Goal: Transaction & Acquisition: Obtain resource

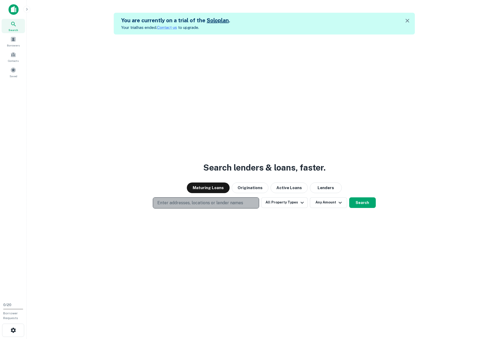
click at [211, 204] on p "Enter addresses, locations or lender names" at bounding box center [200, 203] width 86 height 6
click at [283, 206] on button "All Property Types" at bounding box center [284, 203] width 46 height 11
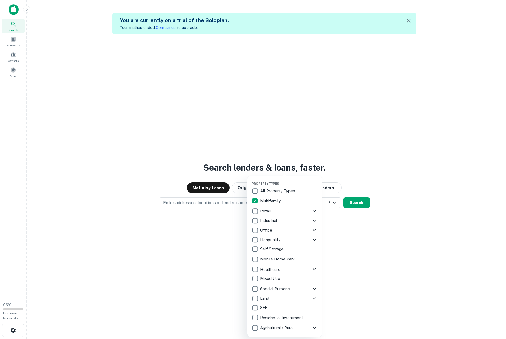
click at [352, 230] on div at bounding box center [253, 169] width 506 height 339
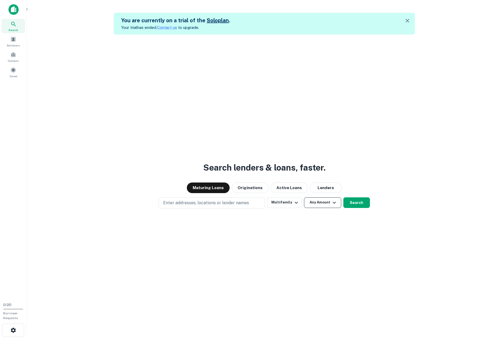
click at [329, 203] on button "Any Amount" at bounding box center [322, 203] width 37 height 11
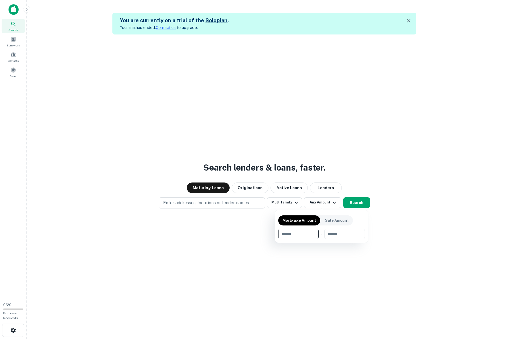
click at [193, 205] on div at bounding box center [253, 169] width 506 height 339
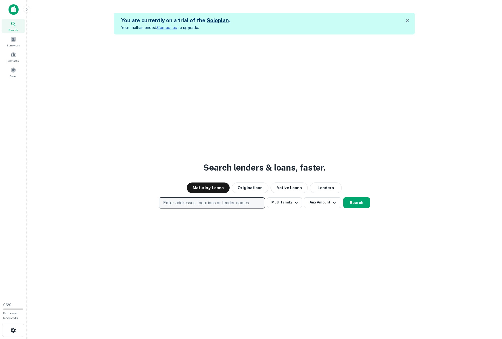
click at [198, 200] on p "Enter addresses, locations or lender names" at bounding box center [206, 203] width 86 height 6
type input "**********"
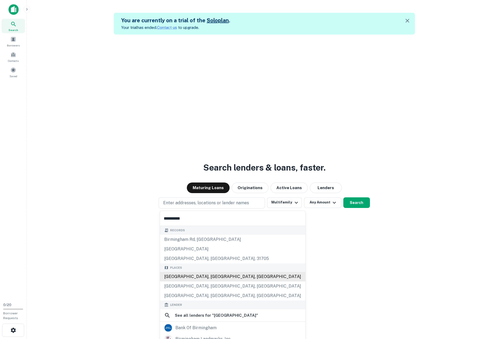
click at [202, 277] on div "[GEOGRAPHIC_DATA], [GEOGRAPHIC_DATA], [GEOGRAPHIC_DATA]" at bounding box center [232, 277] width 145 height 10
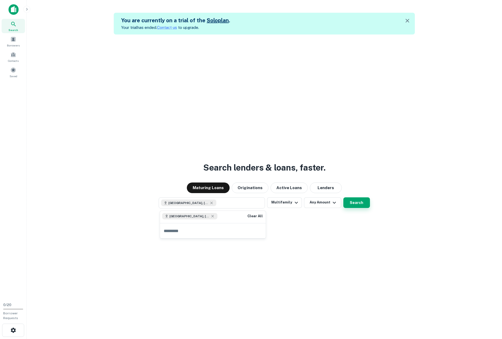
click at [355, 203] on button "Search" at bounding box center [356, 203] width 27 height 11
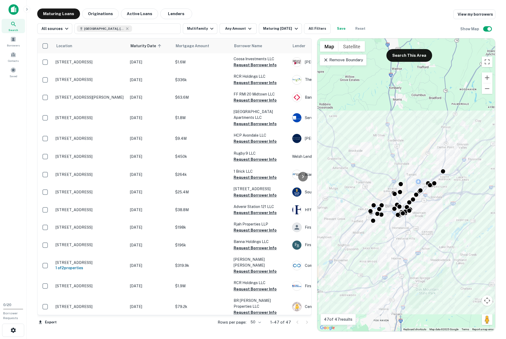
drag, startPoint x: 425, startPoint y: 168, endPoint x: 395, endPoint y: 160, distance: 31.2
click at [395, 160] on div "To activate drag with keyboard, press Alt + Enter. Once in keyboard drag state,…" at bounding box center [406, 184] width 178 height 293
click at [338, 58] on p "Remove Boundary" at bounding box center [343, 60] width 40 height 6
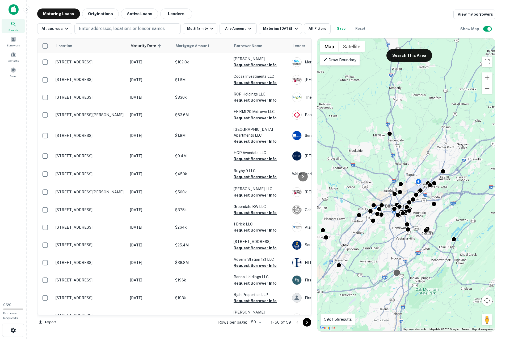
click at [395, 274] on div at bounding box center [397, 273] width 8 height 8
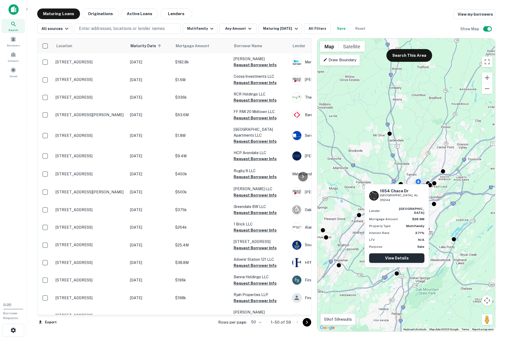
click at [406, 257] on link "View Details" at bounding box center [396, 259] width 55 height 10
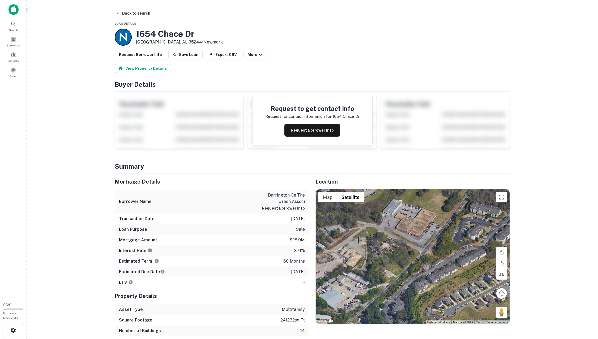
drag, startPoint x: 451, startPoint y: 234, endPoint x: 567, endPoint y: 215, distance: 116.9
click at [501, 215] on main "Back to search Loan Details 1654 Chace Dr Birmingham, AL 35244 • Newmark Reques…" at bounding box center [312, 169] width 571 height 339
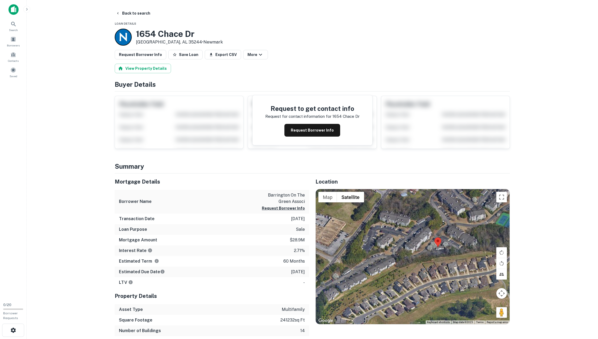
drag, startPoint x: 416, startPoint y: 256, endPoint x: 313, endPoint y: 277, distance: 106.1
click at [313, 277] on div "Location ← Move left → Move right ↑ Move up ↓ Move down + Zoom in - Zoom out Ho…" at bounding box center [409, 260] width 201 height 173
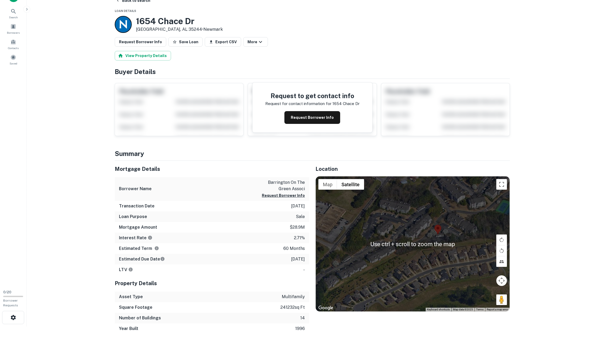
scroll to position [27, 0]
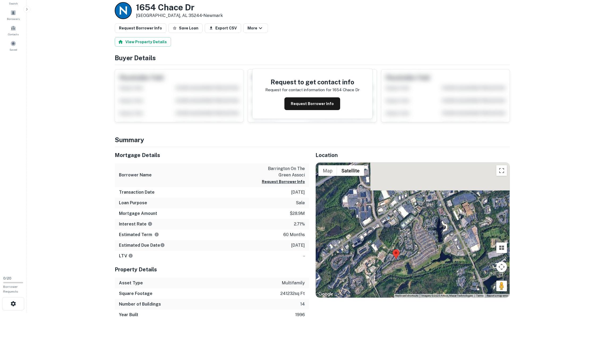
drag, startPoint x: 423, startPoint y: 251, endPoint x: 430, endPoint y: 286, distance: 35.1
click at [429, 287] on div at bounding box center [413, 230] width 194 height 135
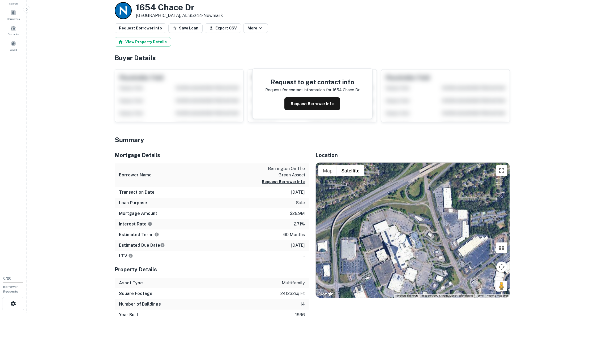
drag, startPoint x: 442, startPoint y: 239, endPoint x: 377, endPoint y: 245, distance: 65.3
click at [377, 245] on div at bounding box center [413, 230] width 194 height 135
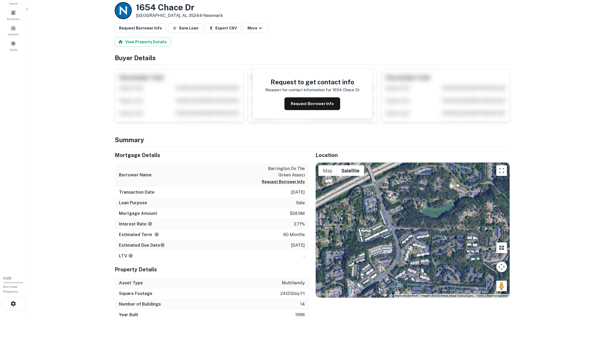
drag, startPoint x: 379, startPoint y: 244, endPoint x: 390, endPoint y: 219, distance: 27.1
click at [375, 306] on div "Location ← Move left → Move right ↑ Move up ↓ Move down + Zoom in - Zoom out Ho…" at bounding box center [409, 233] width 201 height 173
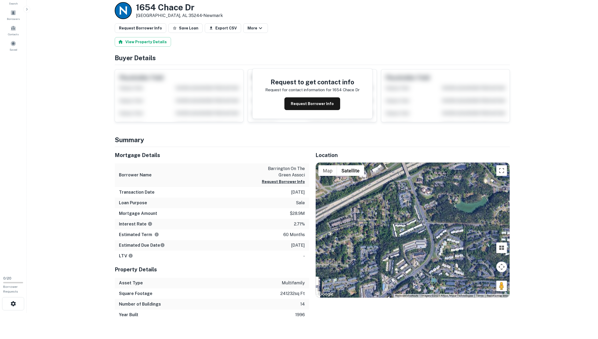
drag, startPoint x: 395, startPoint y: 235, endPoint x: 395, endPoint y: 261, distance: 25.8
click at [395, 259] on div at bounding box center [413, 230] width 194 height 135
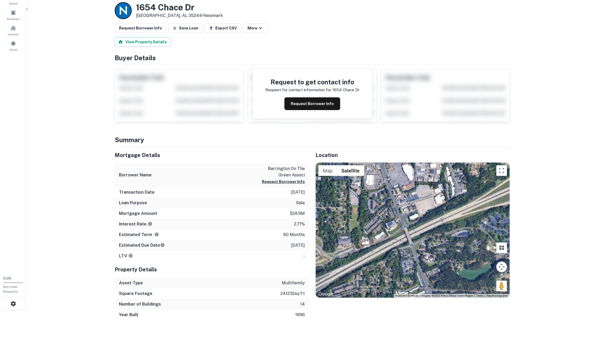
drag, startPoint x: 397, startPoint y: 254, endPoint x: 393, endPoint y: 149, distance: 104.9
click at [393, 149] on div "Location ← Move left → Move right ↑ Move up ↓ Move down + Zoom in - Zoom out Ho…" at bounding box center [409, 233] width 201 height 173
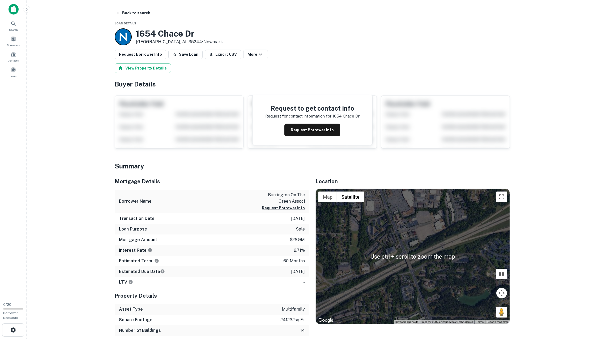
scroll to position [0, 0]
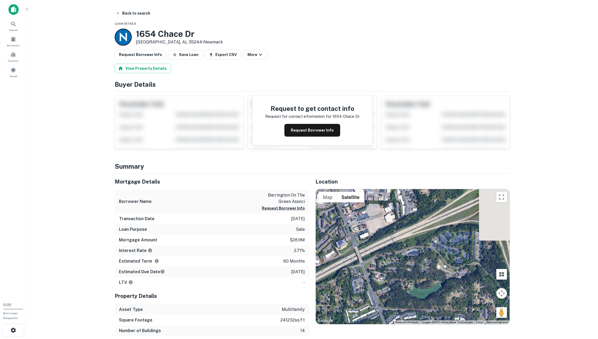
drag, startPoint x: 415, startPoint y: 247, endPoint x: 365, endPoint y: 238, distance: 50.3
click at [365, 238] on div at bounding box center [413, 256] width 194 height 135
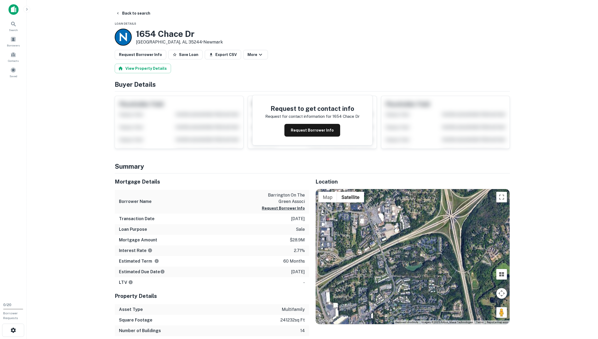
drag, startPoint x: 438, startPoint y: 249, endPoint x: 413, endPoint y: 260, distance: 27.3
click at [413, 260] on div at bounding box center [413, 256] width 194 height 135
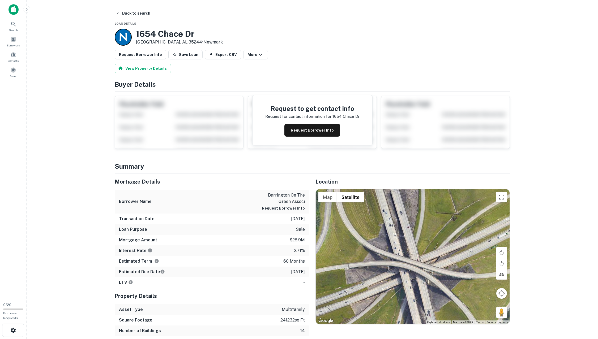
drag, startPoint x: 399, startPoint y: 233, endPoint x: 405, endPoint y: 293, distance: 60.6
click at [405, 293] on div at bounding box center [413, 256] width 194 height 135
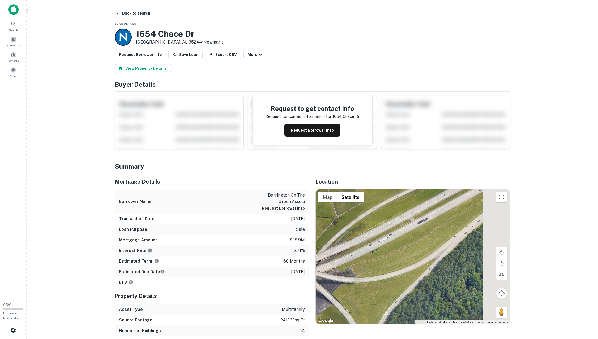
drag, startPoint x: 430, startPoint y: 279, endPoint x: 297, endPoint y: 282, distance: 133.1
click at [297, 282] on div "Mortgage Details Borrower Name barrington on the green associ Request Borrower …" at bounding box center [308, 260] width 401 height 173
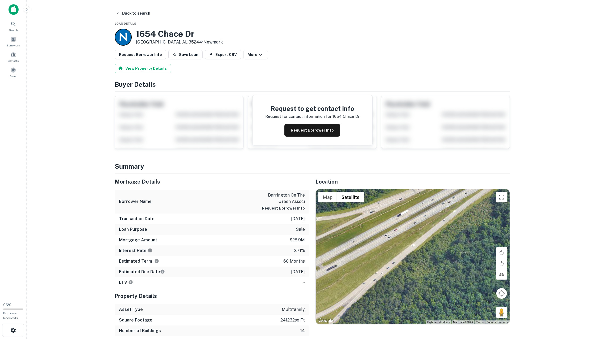
drag, startPoint x: 407, startPoint y: 233, endPoint x: 391, endPoint y: 284, distance: 54.0
click at [391, 284] on div at bounding box center [413, 256] width 194 height 135
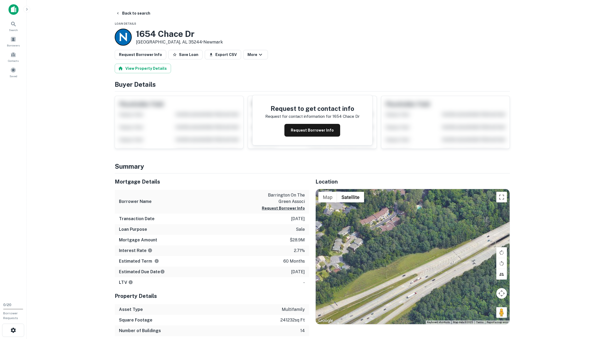
drag, startPoint x: 420, startPoint y: 271, endPoint x: 441, endPoint y: 242, distance: 35.8
click at [430, 245] on div at bounding box center [413, 256] width 194 height 135
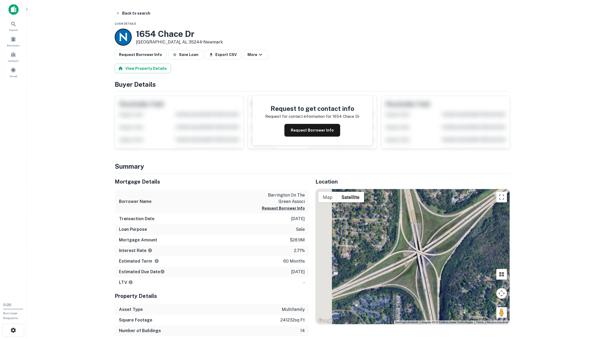
drag, startPoint x: 400, startPoint y: 265, endPoint x: 457, endPoint y: 206, distance: 82.1
click at [462, 202] on div at bounding box center [413, 256] width 194 height 135
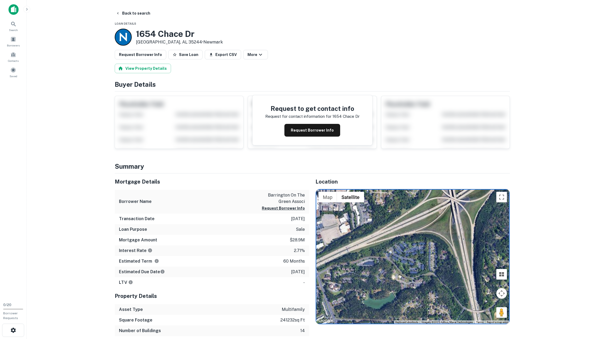
drag, startPoint x: 425, startPoint y: 247, endPoint x: 451, endPoint y: 228, distance: 32.1
click at [442, 233] on div at bounding box center [413, 256] width 194 height 135
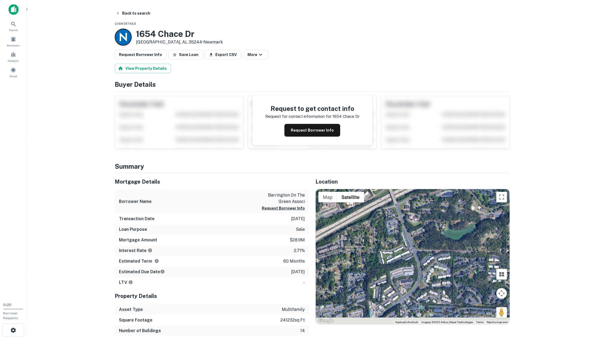
drag, startPoint x: 443, startPoint y: 233, endPoint x: 453, endPoint y: 227, distance: 11.3
click at [446, 232] on div at bounding box center [413, 256] width 194 height 135
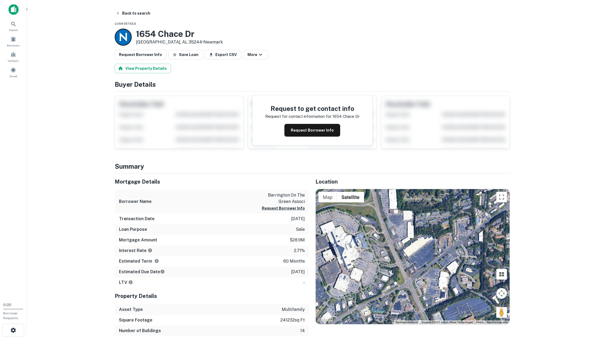
drag, startPoint x: 452, startPoint y: 216, endPoint x: 460, endPoint y: 202, distance: 16.0
click at [460, 202] on div at bounding box center [413, 256] width 194 height 135
drag, startPoint x: 402, startPoint y: 250, endPoint x: 463, endPoint y: 214, distance: 70.9
click at [461, 217] on div at bounding box center [413, 256] width 194 height 135
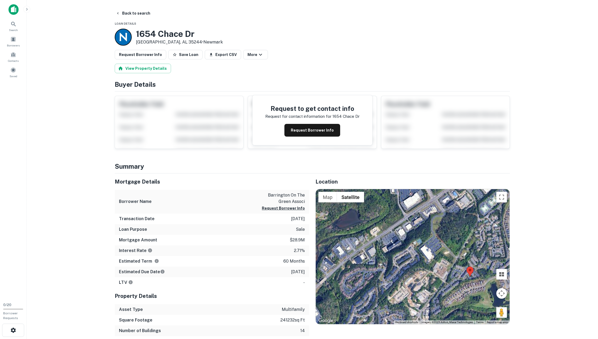
drag, startPoint x: 450, startPoint y: 215, endPoint x: 384, endPoint y: 172, distance: 78.9
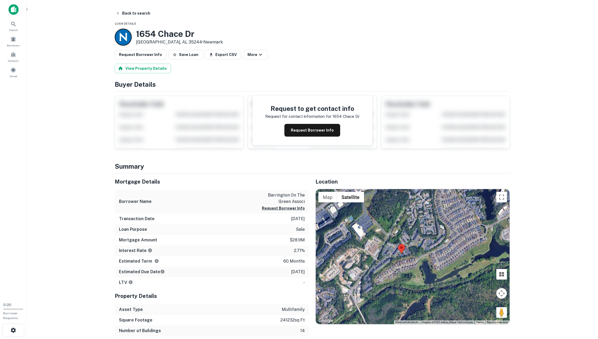
drag, startPoint x: 420, startPoint y: 278, endPoint x: 380, endPoint y: 257, distance: 44.9
click at [380, 257] on div at bounding box center [413, 256] width 194 height 135
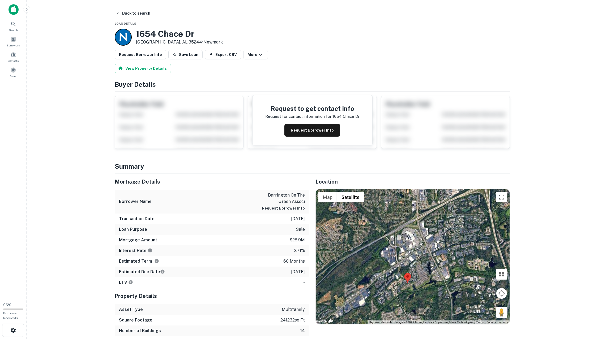
drag, startPoint x: 380, startPoint y: 253, endPoint x: 404, endPoint y: 281, distance: 36.8
click at [404, 281] on div at bounding box center [413, 256] width 194 height 135
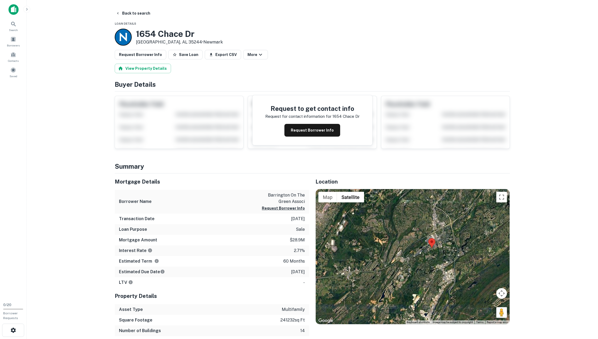
drag, startPoint x: 412, startPoint y: 264, endPoint x: 431, endPoint y: 246, distance: 26.7
click at [428, 238] on area at bounding box center [428, 238] width 0 height 0
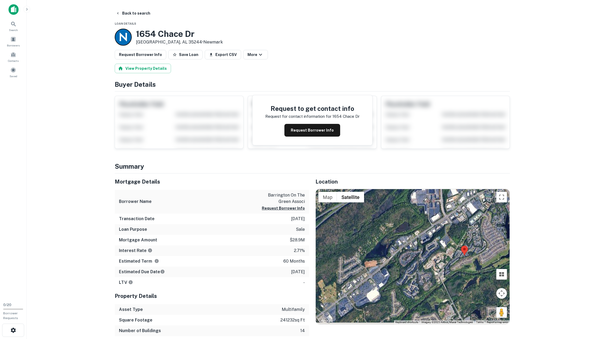
drag, startPoint x: 413, startPoint y: 231, endPoint x: 453, endPoint y: 213, distance: 44.0
click at [464, 202] on div at bounding box center [413, 256] width 194 height 135
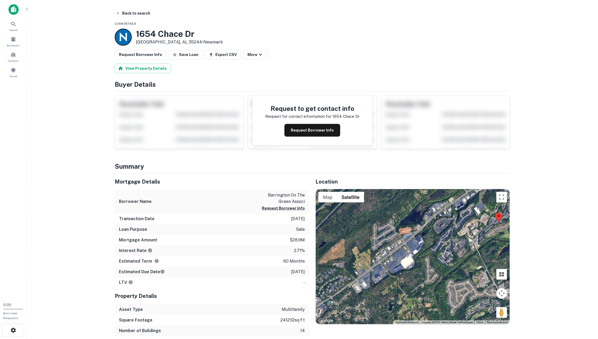
drag, startPoint x: 409, startPoint y: 257, endPoint x: 419, endPoint y: 256, distance: 9.9
click at [419, 256] on div at bounding box center [413, 256] width 194 height 135
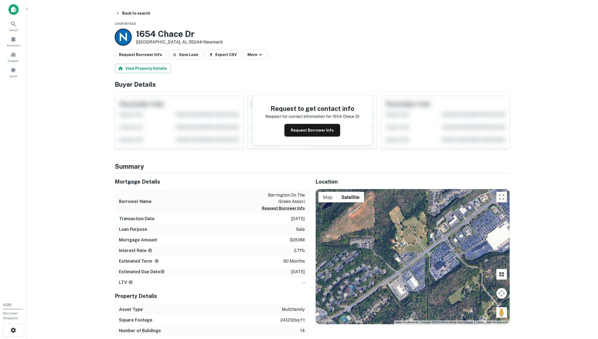
drag, startPoint x: 421, startPoint y: 265, endPoint x: 453, endPoint y: 225, distance: 50.8
click at [462, 215] on div at bounding box center [413, 256] width 194 height 135
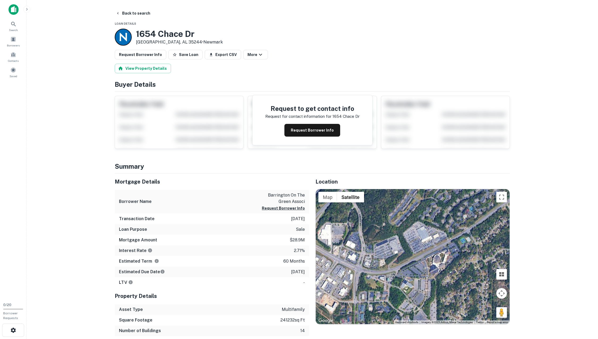
drag, startPoint x: 399, startPoint y: 271, endPoint x: 453, endPoint y: 266, distance: 53.9
click at [453, 266] on div at bounding box center [413, 256] width 194 height 135
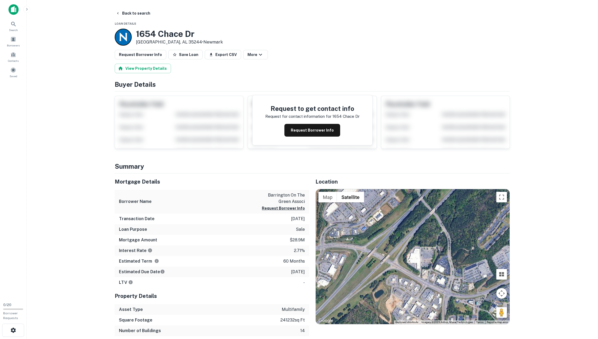
drag, startPoint x: 414, startPoint y: 286, endPoint x: 457, endPoint y: 306, distance: 46.7
click at [457, 306] on div at bounding box center [413, 256] width 194 height 135
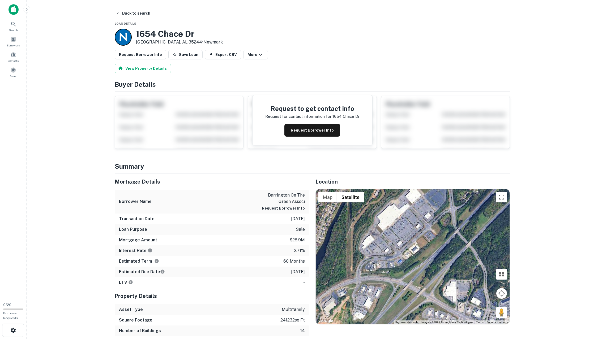
drag, startPoint x: 377, startPoint y: 270, endPoint x: 413, endPoint y: 296, distance: 45.1
click at [413, 296] on div at bounding box center [413, 256] width 194 height 135
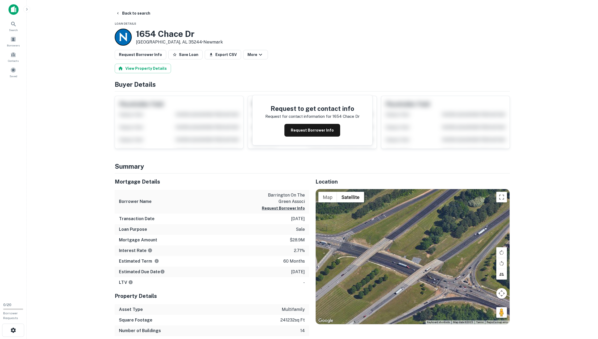
drag, startPoint x: 413, startPoint y: 293, endPoint x: 269, endPoint y: 264, distance: 146.9
click at [269, 264] on div "Mortgage Details Borrower Name barrington on the green associ Request Borrower …" at bounding box center [308, 260] width 401 height 173
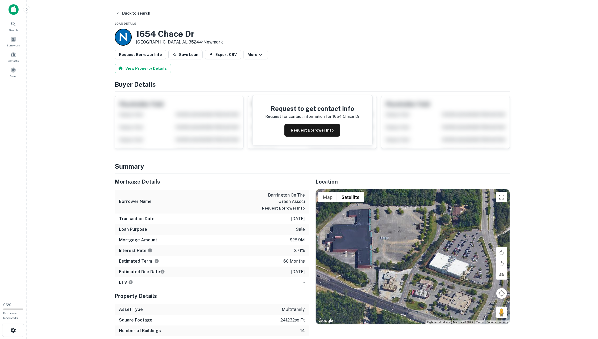
drag, startPoint x: 351, startPoint y: 268, endPoint x: 235, endPoint y: 47, distance: 250.1
click at [372, 268] on div at bounding box center [413, 256] width 194 height 135
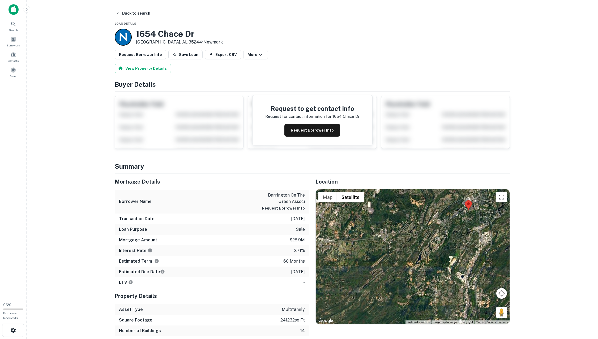
drag, startPoint x: 445, startPoint y: 227, endPoint x: 391, endPoint y: 254, distance: 60.2
click at [391, 254] on div at bounding box center [413, 256] width 194 height 135
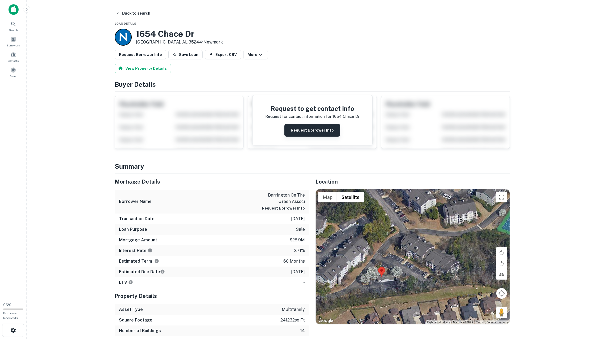
click at [325, 129] on button "Request Borrower Info" at bounding box center [312, 130] width 56 height 13
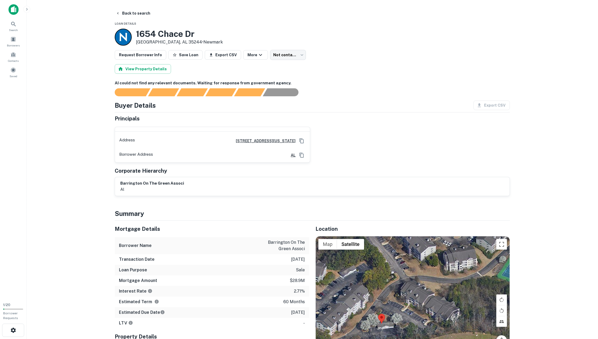
click at [146, 7] on main "Back to search Loan Details 1654 Chace Dr Birmingham, AL 35244 • Newmark Reques…" at bounding box center [312, 169] width 571 height 339
click at [144, 12] on button "Back to search" at bounding box center [133, 13] width 39 height 10
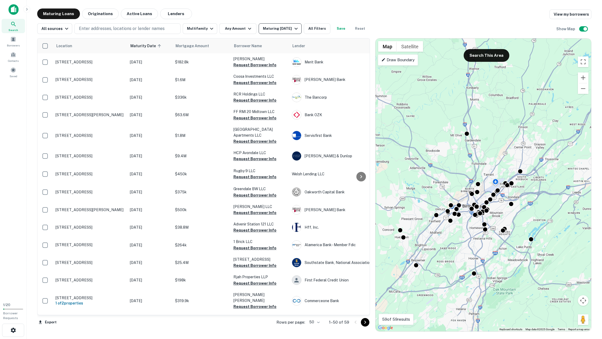
click at [288, 30] on div "Maturing In 1 Year" at bounding box center [281, 28] width 36 height 6
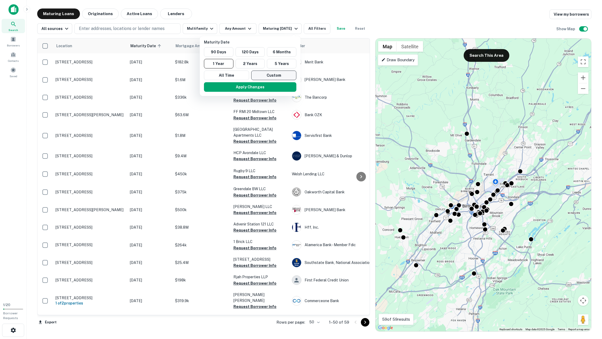
click at [268, 75] on button "Custom" at bounding box center [273, 76] width 45 height 10
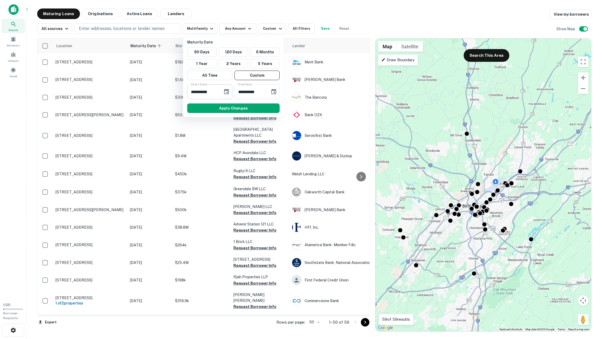
click at [224, 91] on icon "Choose date, selected date is Sep 30, 2025" at bounding box center [226, 92] width 6 height 6
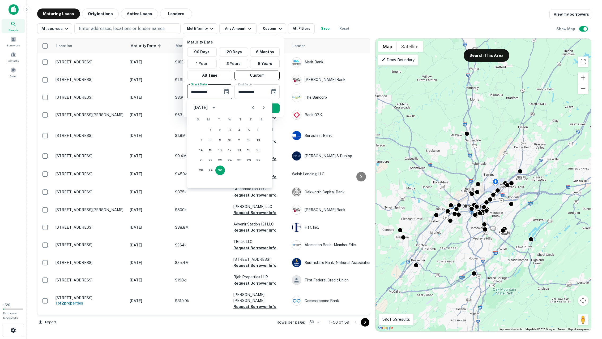
click at [217, 106] on icon "calendar view is open, switch to year view" at bounding box center [214, 108] width 6 height 6
click at [201, 164] on button "2026" at bounding box center [201, 164] width 19 height 10
click at [217, 108] on icon "calendar view is open, switch to year view" at bounding box center [214, 108] width 6 height 6
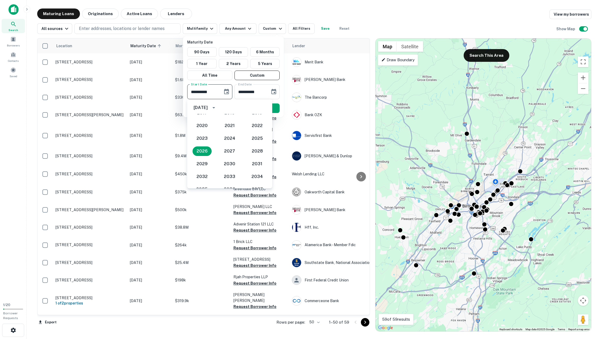
click at [217, 108] on icon "year view is open, switch to calendar view" at bounding box center [214, 108] width 6 height 6
click at [250, 108] on icon "Previous month" at bounding box center [253, 108] width 6 height 6
click at [264, 108] on icon "Next month" at bounding box center [264, 107] width 2 height 3
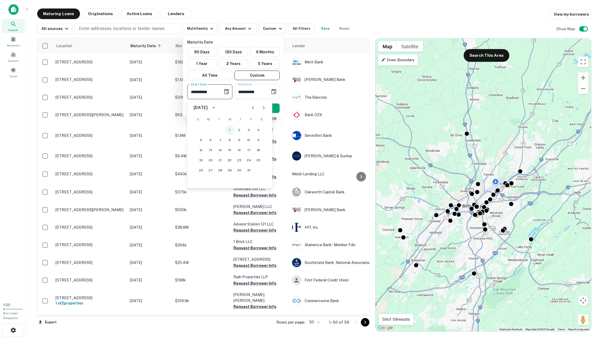
click at [229, 130] on button "1" at bounding box center [230, 130] width 10 height 10
type input "**********"
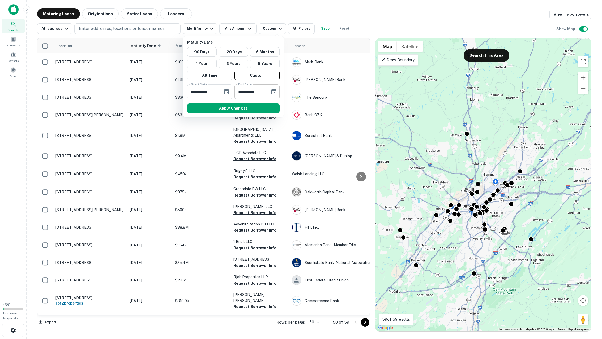
click at [273, 91] on icon "Choose date, selected date is Mar 29, 2026" at bounding box center [274, 92] width 6 height 6
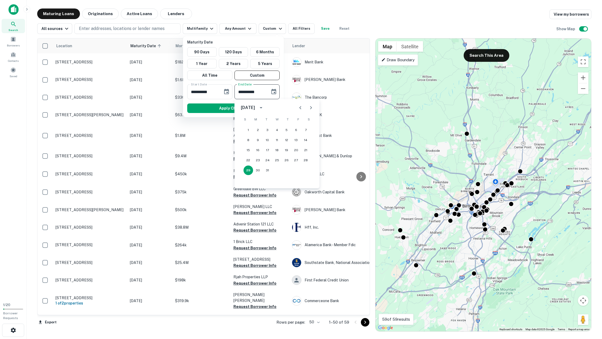
click at [313, 107] on icon "Next month" at bounding box center [311, 108] width 6 height 6
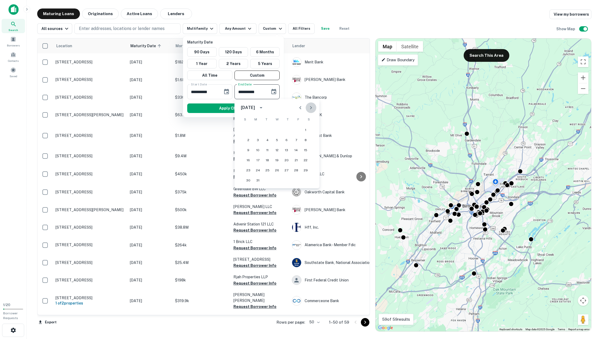
click at [313, 107] on icon "Next month" at bounding box center [311, 108] width 6 height 6
click at [264, 108] on icon "calendar view is open, switch to year view" at bounding box center [261, 108] width 6 height 6
click at [279, 150] on button "2027" at bounding box center [276, 152] width 19 height 10
click at [277, 171] on button "31" at bounding box center [277, 171] width 10 height 10
type input "**********"
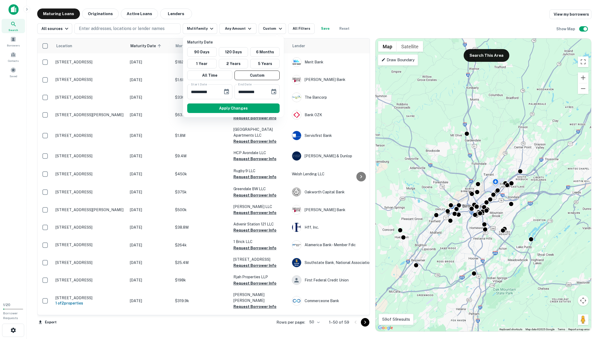
click at [247, 106] on button "Apply Changes" at bounding box center [233, 109] width 92 height 10
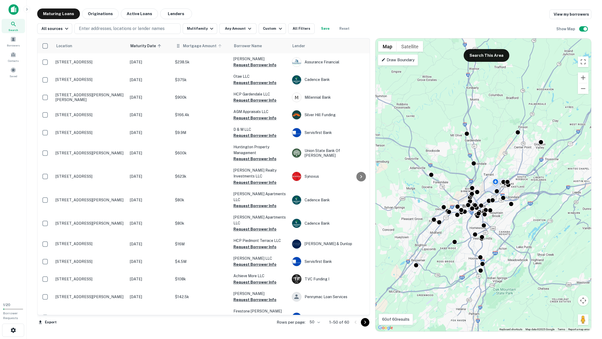
click at [190, 49] on span "Mortgage Amount" at bounding box center [203, 46] width 40 height 6
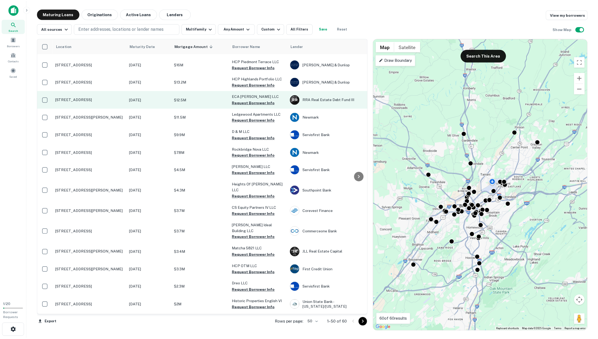
scroll to position [133, 0]
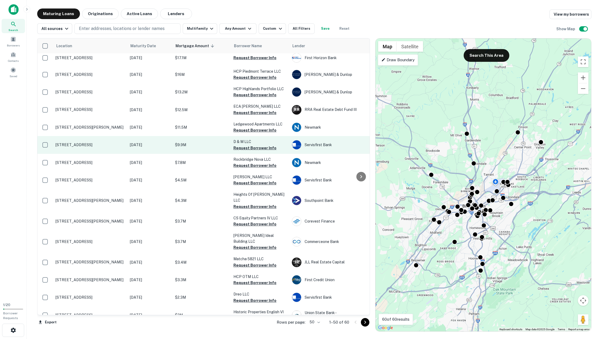
click at [145, 142] on p "[DATE]" at bounding box center [150, 145] width 40 height 6
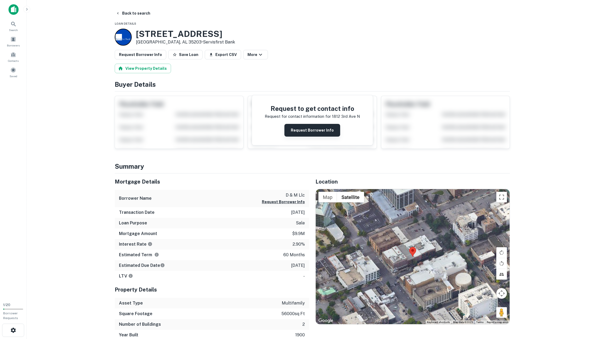
click at [303, 129] on button "Request Borrower Info" at bounding box center [312, 130] width 56 height 13
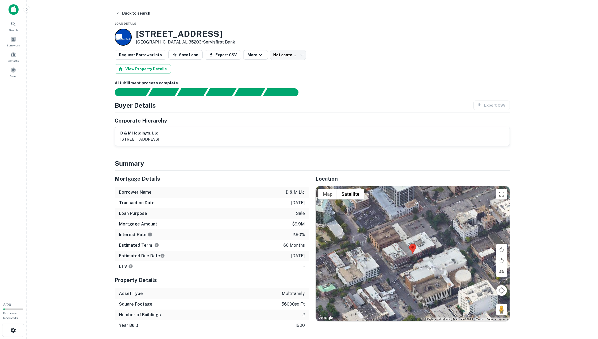
click at [145, 135] on h6 "d & m holdings, llc" at bounding box center [139, 133] width 39 height 6
click at [47, 113] on main "Back to search Loan Details 1812 3rd Ave N Birmingham, AL 35203 • Servisfirst B…" at bounding box center [312, 169] width 571 height 339
click at [130, 52] on button "Request Borrower Info" at bounding box center [141, 55] width 52 height 10
click at [587, 12] on icon "button" at bounding box center [586, 12] width 3 height 3
click at [282, 53] on body "Search Borrowers Contacts Saved 2 / 20 Borrower Requests Back to search Loan De…" at bounding box center [299, 169] width 598 height 339
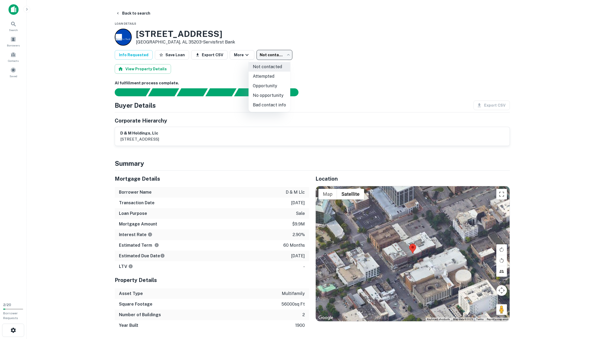
click at [282, 53] on div at bounding box center [301, 169] width 602 height 339
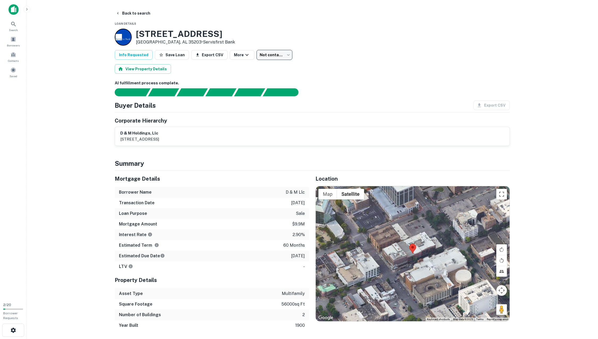
click at [298, 57] on body "Search Borrowers Contacts Saved 2 / 20 Borrower Requests Back to search Loan De…" at bounding box center [299, 169] width 598 height 339
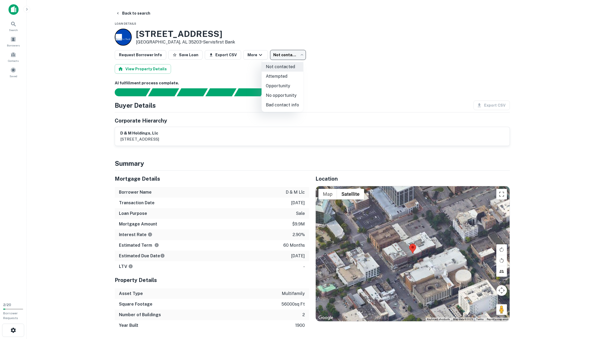
click at [286, 87] on li "Opportunity" at bounding box center [283, 86] width 42 height 10
type input "**********"
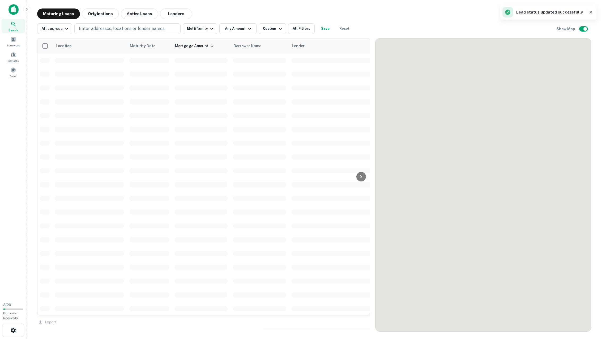
scroll to position [133, 0]
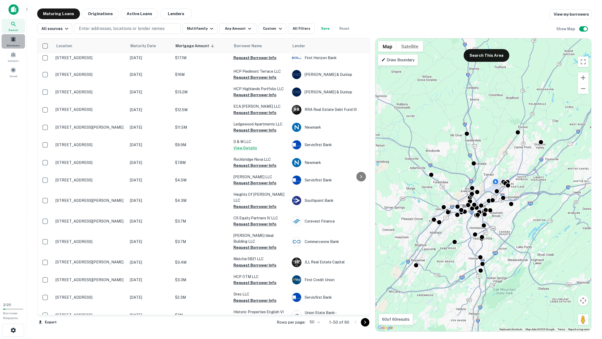
click at [17, 42] on div "Borrowers" at bounding box center [13, 41] width 23 height 14
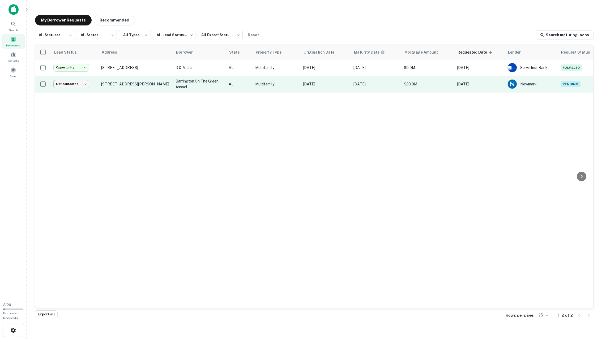
click at [84, 86] on body "**********" at bounding box center [301, 169] width 602 height 339
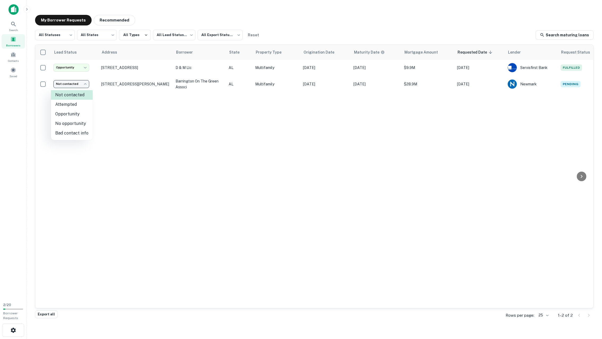
click at [83, 124] on li "No opportunity" at bounding box center [72, 124] width 42 height 10
type input "**********"
click at [106, 131] on div "Not contacted Attempted Opportunity No opportunity Bad contact info" at bounding box center [301, 169] width 602 height 339
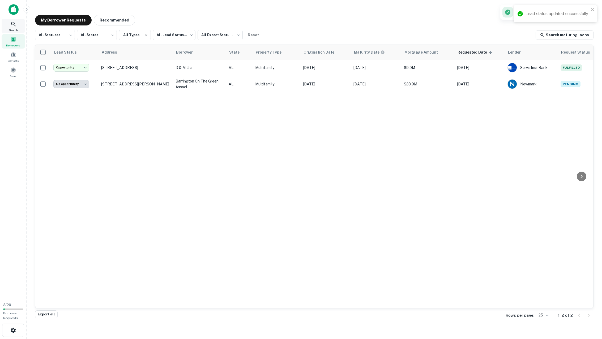
click at [15, 30] on span "Search" at bounding box center [13, 30] width 9 height 4
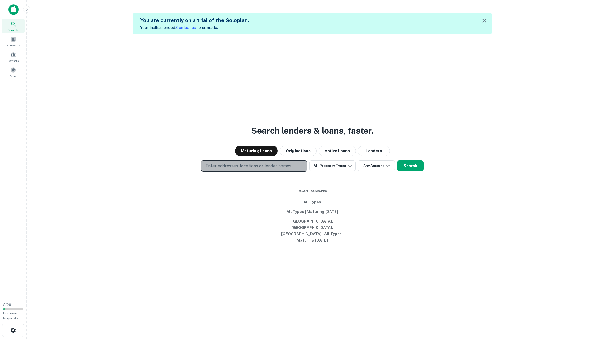
click at [271, 169] on p "Enter addresses, locations or lender names" at bounding box center [249, 166] width 86 height 6
type input "**********"
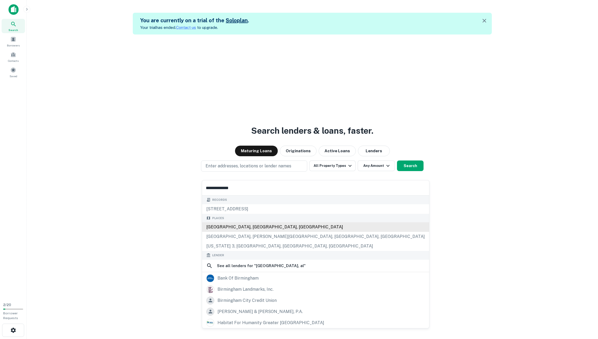
click at [255, 228] on div "[GEOGRAPHIC_DATA], [GEOGRAPHIC_DATA], [GEOGRAPHIC_DATA]" at bounding box center [315, 228] width 227 height 10
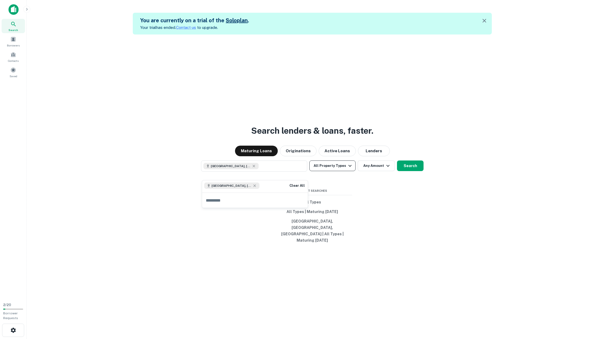
click at [345, 170] on button "All Property Types" at bounding box center [332, 166] width 46 height 11
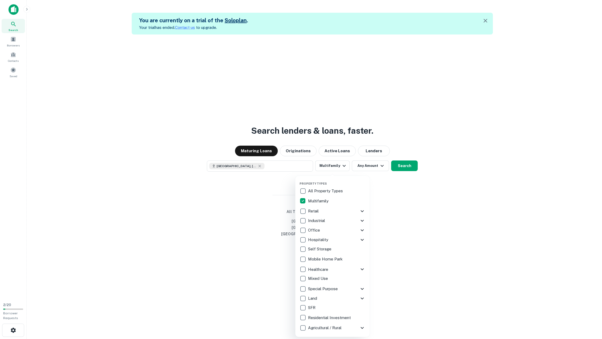
click at [408, 172] on div at bounding box center [301, 169] width 602 height 339
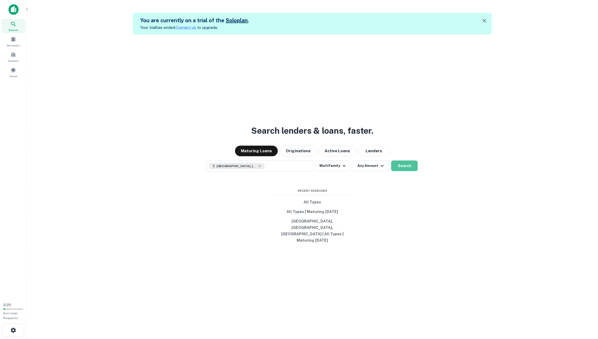
click at [407, 171] on button "Search" at bounding box center [404, 166] width 27 height 11
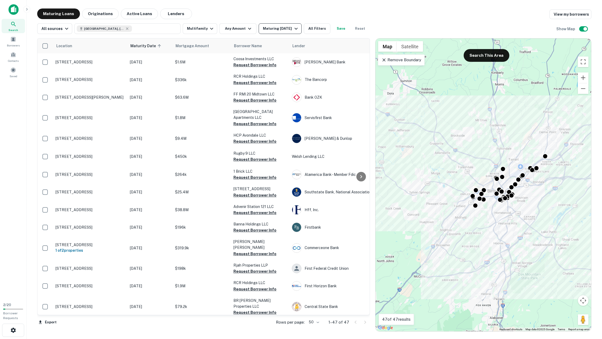
click at [287, 29] on div "Maturing [DATE]" at bounding box center [281, 28] width 36 height 6
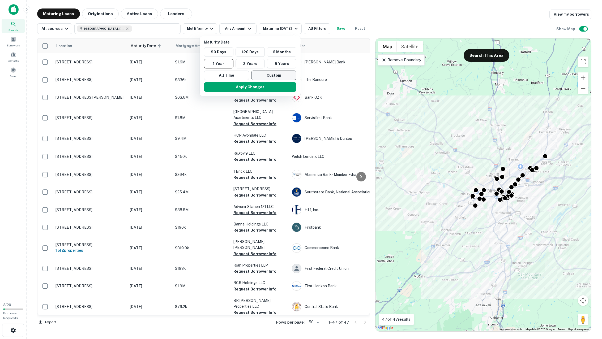
click at [279, 77] on button "Custom" at bounding box center [273, 76] width 45 height 10
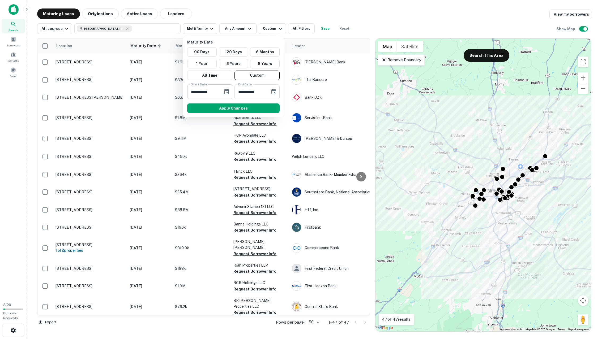
click at [226, 90] on icon "Choose date, selected date is Sep 30, 2025" at bounding box center [226, 91] width 5 height 5
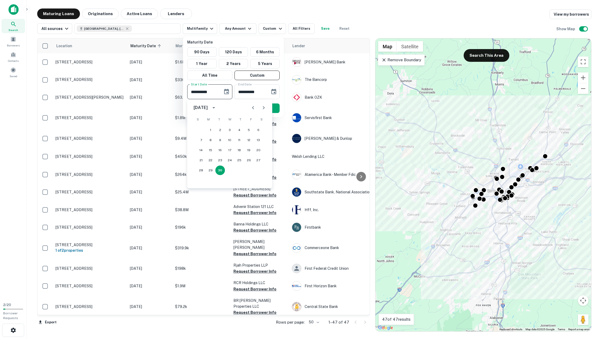
click at [263, 107] on icon "Next month" at bounding box center [263, 108] width 6 height 6
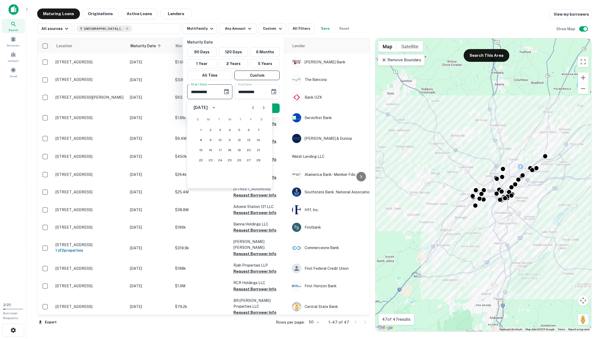
click at [263, 107] on icon "Next month" at bounding box center [263, 108] width 6 height 6
click at [220, 169] on button "30" at bounding box center [220, 171] width 10 height 10
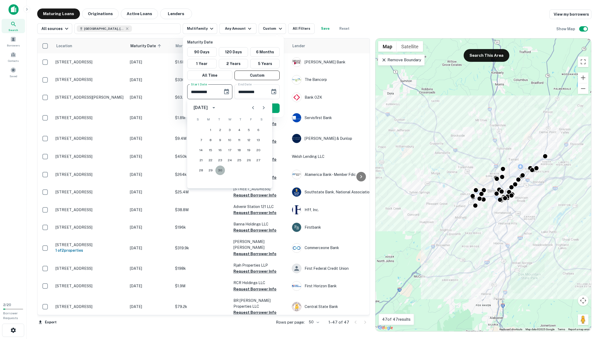
type input "**********"
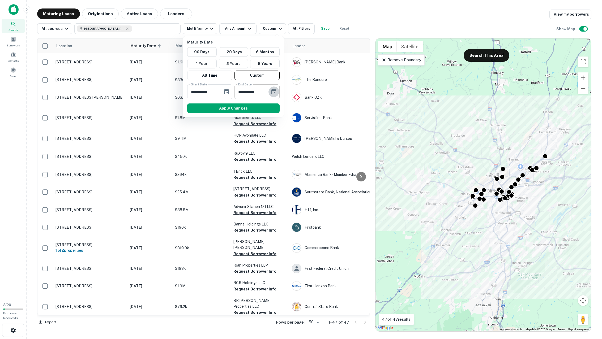
click at [273, 91] on icon "Choose date, selected date is Mar 29, 2026" at bounding box center [273, 91] width 5 height 5
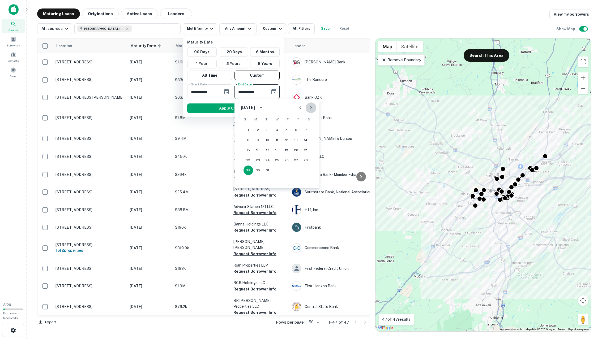
click at [310, 109] on icon "Next month" at bounding box center [311, 107] width 2 height 3
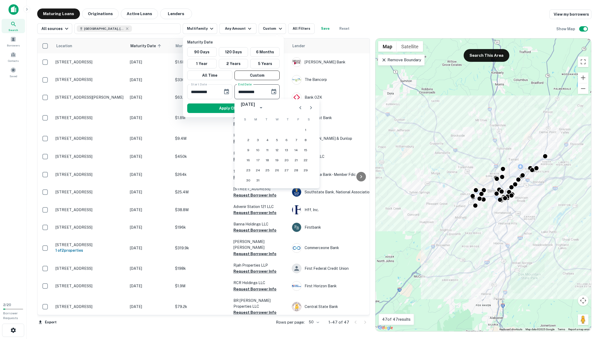
click at [310, 109] on icon "Next month" at bounding box center [311, 107] width 2 height 3
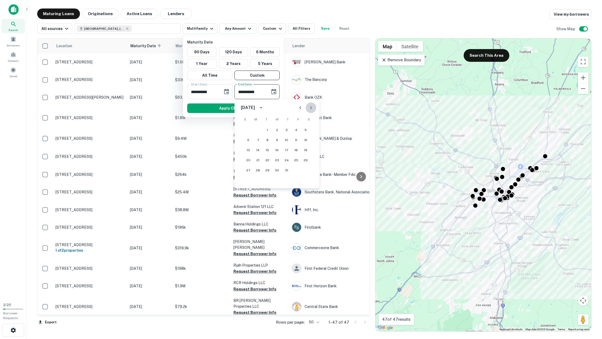
click at [310, 109] on icon "Next month" at bounding box center [311, 107] width 2 height 3
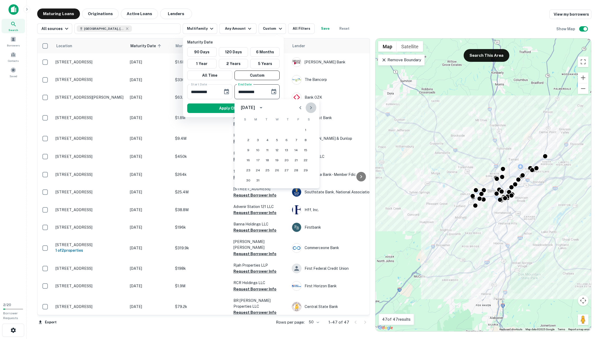
click at [310, 109] on icon "Next month" at bounding box center [311, 107] width 2 height 3
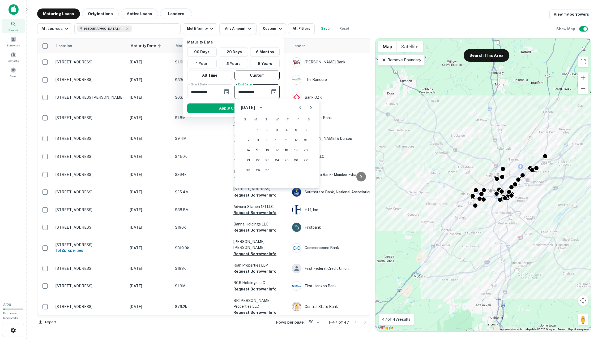
click at [310, 109] on icon "Next month" at bounding box center [311, 107] width 2 height 3
click at [293, 170] on button "31" at bounding box center [296, 171] width 10 height 10
type input "**********"
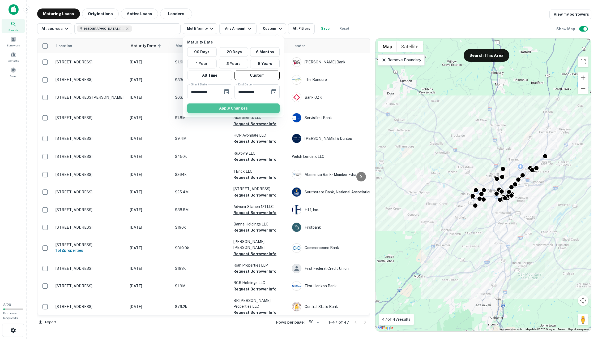
click at [249, 105] on button "Apply Changes" at bounding box center [233, 109] width 92 height 10
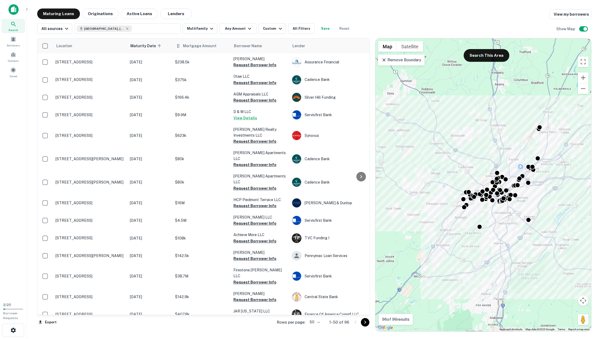
click at [195, 49] on th "Mortgage Amount" at bounding box center [201, 45] width 58 height 15
click at [239, 28] on button "Any Amount" at bounding box center [237, 28] width 37 height 11
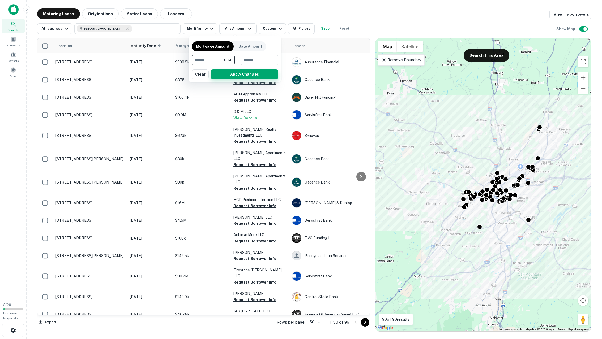
type input "*******"
click at [246, 78] on button "Apply Changes" at bounding box center [244, 75] width 67 height 10
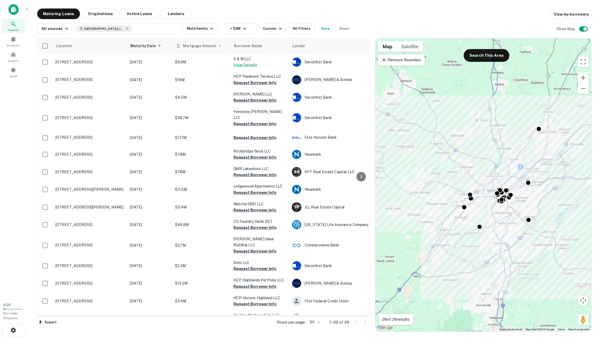
click at [194, 43] on span "Mortgage Amount" at bounding box center [203, 46] width 40 height 6
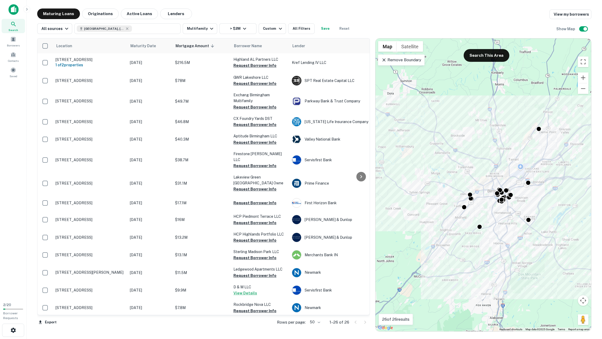
click at [385, 57] on icon at bounding box center [383, 59] width 5 height 5
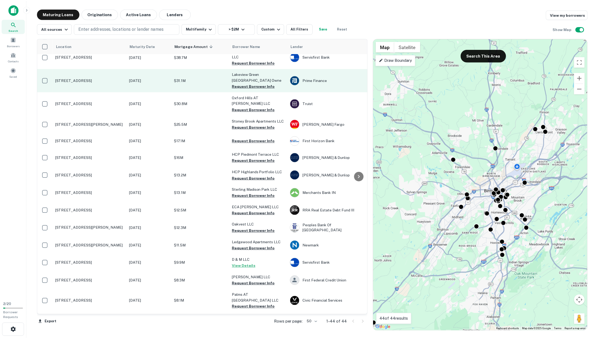
scroll to position [212, 0]
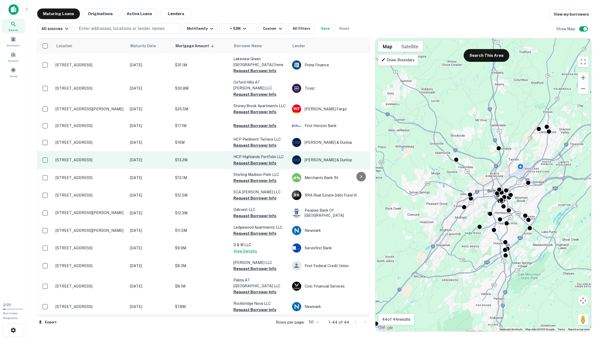
click at [191, 157] on p "$13.2M" at bounding box center [201, 160] width 53 height 6
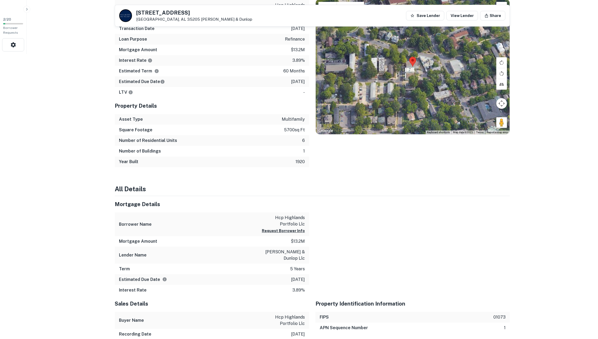
scroll to position [292, 0]
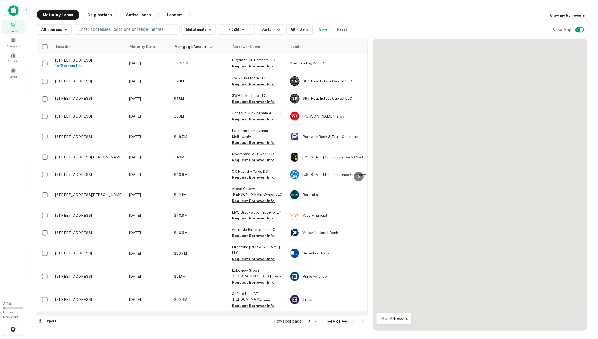
scroll to position [212, 0]
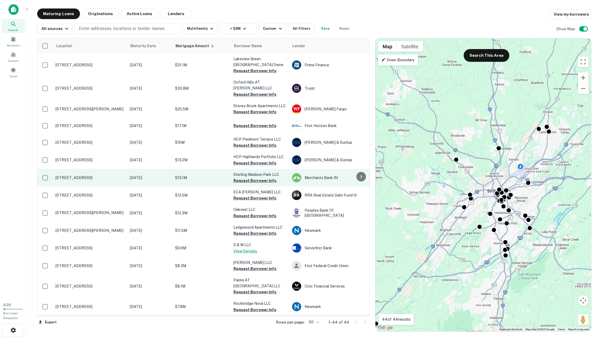
click at [192, 175] on p "$13.1M" at bounding box center [201, 178] width 53 height 6
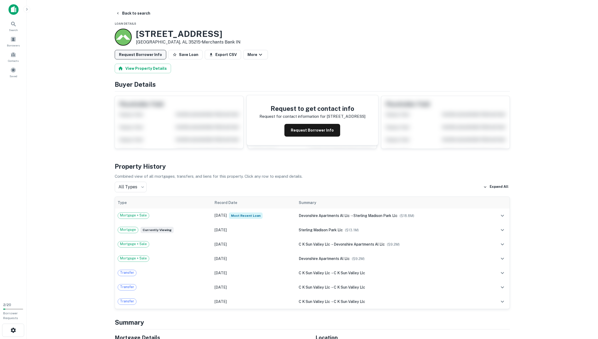
click at [134, 53] on button "Request Borrower Info" at bounding box center [141, 55] width 52 height 10
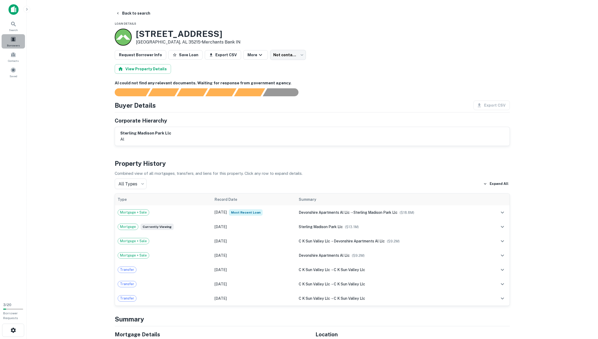
click at [20, 41] on div "Borrowers" at bounding box center [13, 41] width 23 height 14
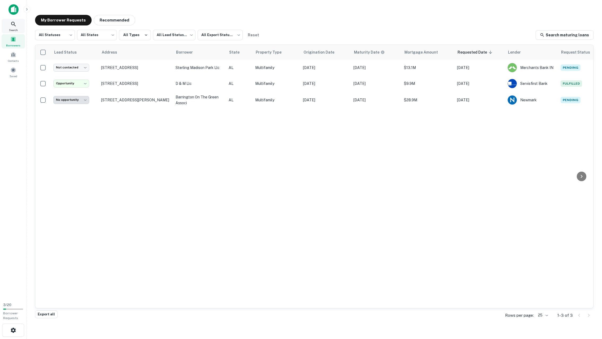
click at [19, 25] on div "Search" at bounding box center [13, 26] width 23 height 14
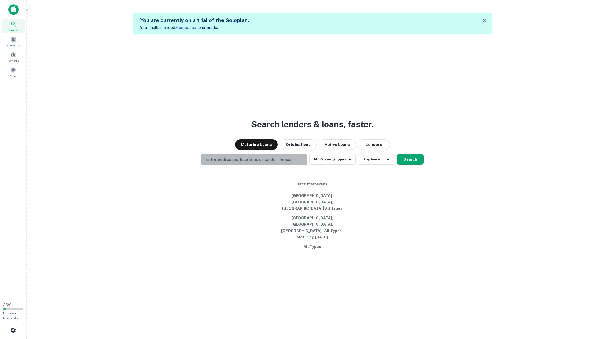
click at [233, 163] on p "Enter addresses, locations or lender names" at bounding box center [249, 160] width 86 height 6
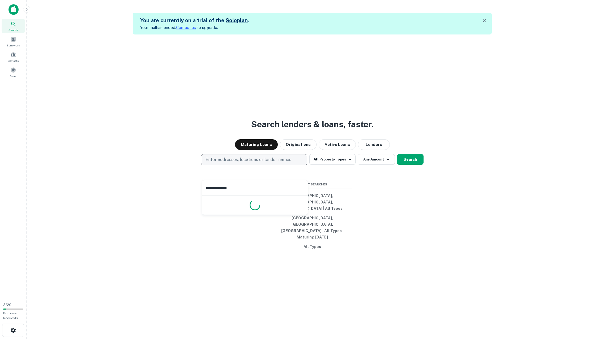
type input "**********"
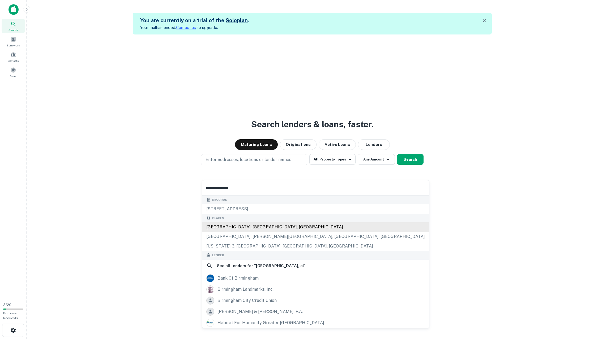
click at [234, 228] on div "[GEOGRAPHIC_DATA], [GEOGRAPHIC_DATA], [GEOGRAPHIC_DATA]" at bounding box center [315, 228] width 227 height 10
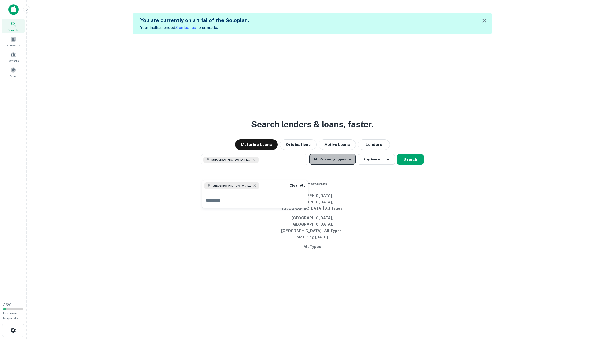
click at [336, 165] on button "All Property Types" at bounding box center [332, 159] width 46 height 11
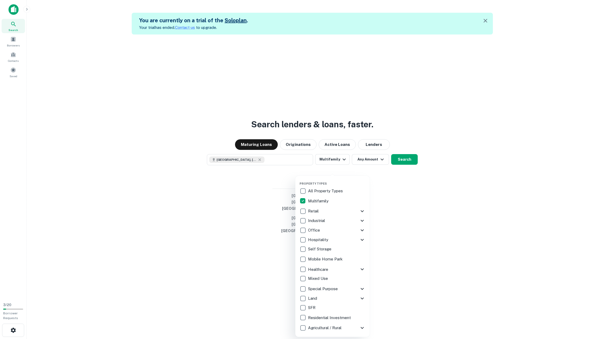
drag, startPoint x: 425, startPoint y: 223, endPoint x: 408, endPoint y: 205, distance: 24.2
click at [426, 222] on div at bounding box center [301, 169] width 602 height 339
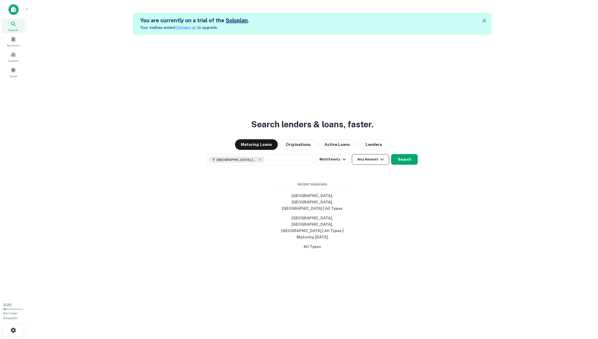
click at [373, 165] on button "Any Amount" at bounding box center [370, 159] width 37 height 11
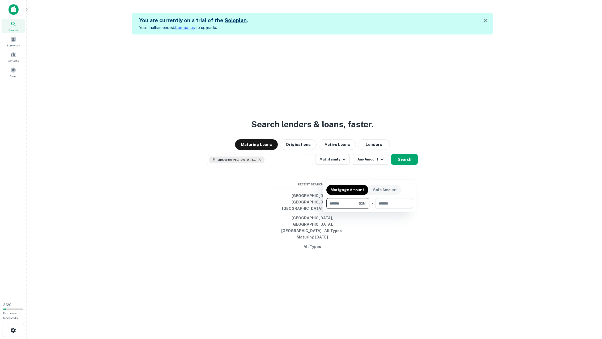
type input "*******"
click at [404, 166] on div at bounding box center [301, 169] width 602 height 339
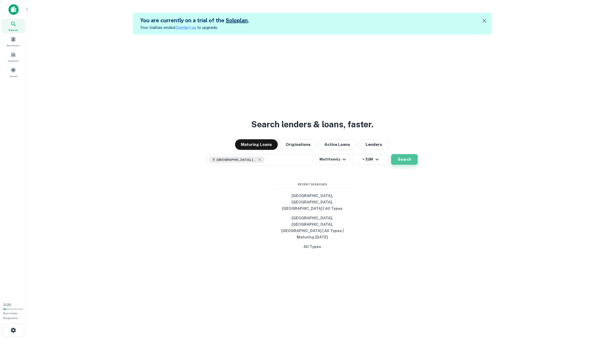
click at [407, 165] on button "Search" at bounding box center [404, 159] width 27 height 11
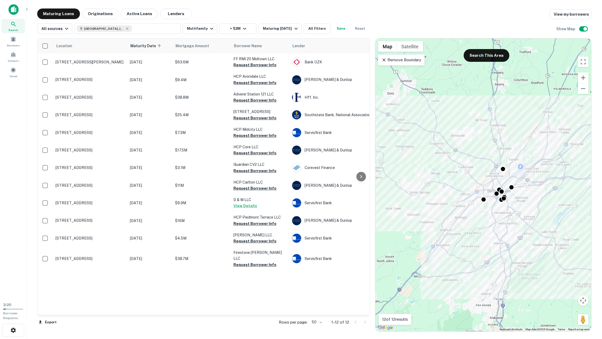
click at [391, 59] on p "Remove Boundary" at bounding box center [401, 60] width 40 height 6
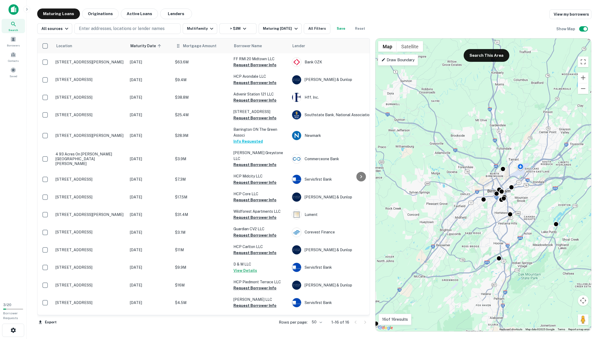
click at [209, 51] on th "Mortgage Amount" at bounding box center [201, 45] width 58 height 15
click at [285, 29] on div "Maturing [DATE]" at bounding box center [281, 28] width 36 height 6
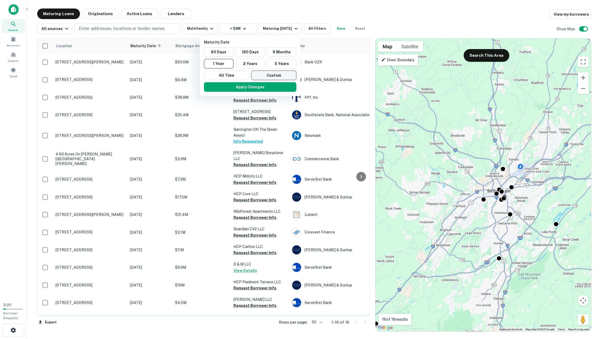
click at [273, 74] on button "Custom" at bounding box center [273, 76] width 45 height 10
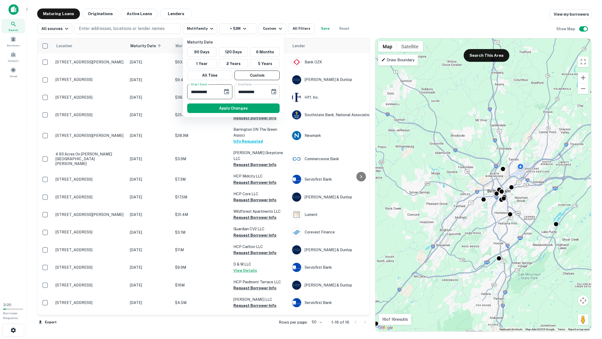
type input "**********"
click at [241, 92] on input "**********" at bounding box center [250, 91] width 32 height 15
type input "**********"
click at [247, 102] on div "Apply Changes" at bounding box center [233, 108] width 97 height 14
click at [248, 111] on button "Apply Changes" at bounding box center [233, 109] width 92 height 10
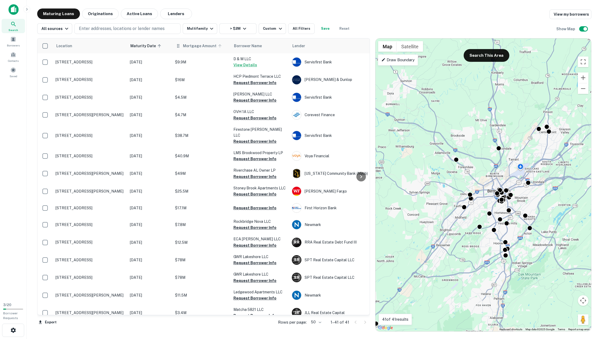
click at [192, 46] on span "Mortgage Amount" at bounding box center [203, 46] width 40 height 6
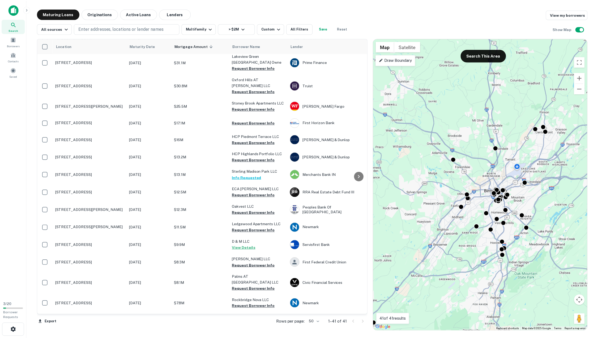
scroll to position [212, 0]
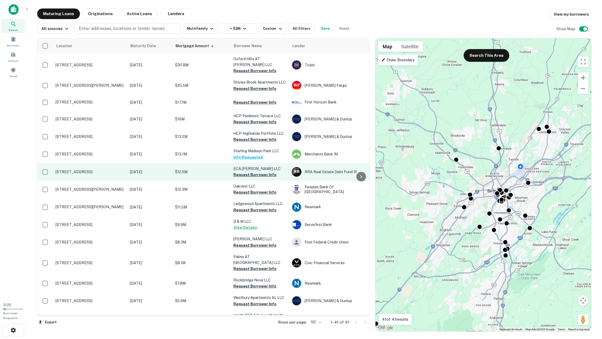
click at [92, 170] on p "[STREET_ADDRESS]" at bounding box center [89, 172] width 69 height 5
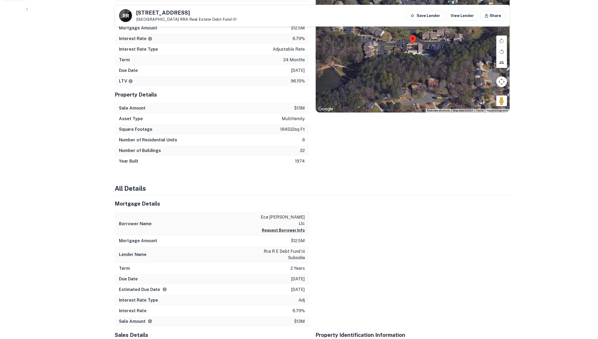
scroll to position [266, 0]
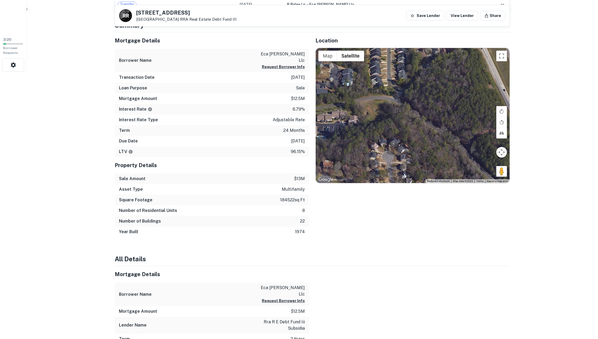
drag, startPoint x: 396, startPoint y: 154, endPoint x: 281, endPoint y: 122, distance: 119.2
click at [281, 122] on div "Mortgage Details Borrower Name eca [PERSON_NAME] llc Request Borrower Info Tran…" at bounding box center [308, 134] width 401 height 205
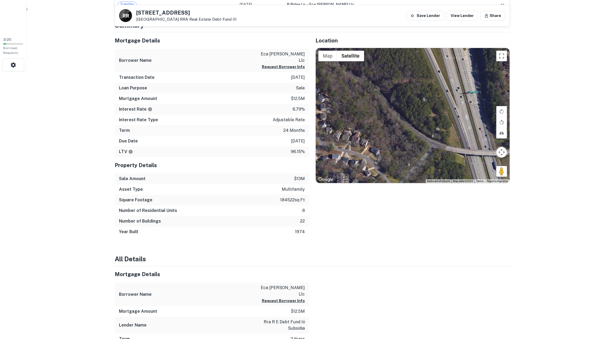
drag, startPoint x: 406, startPoint y: 155, endPoint x: 326, endPoint y: 105, distance: 94.0
click at [326, 105] on div at bounding box center [413, 115] width 194 height 135
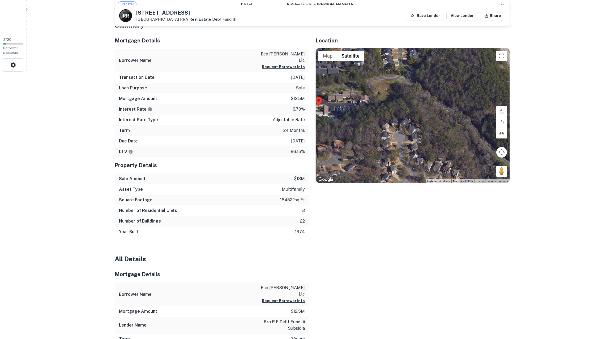
drag, startPoint x: 384, startPoint y: 132, endPoint x: 443, endPoint y: 141, distance: 59.2
click at [455, 150] on div at bounding box center [413, 115] width 194 height 135
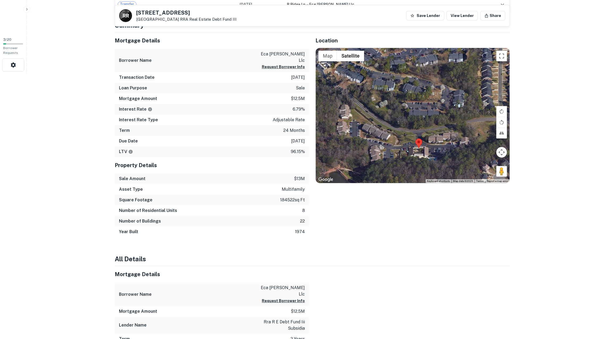
drag, startPoint x: 427, startPoint y: 151, endPoint x: 447, endPoint y: 157, distance: 20.8
click at [447, 157] on div at bounding box center [413, 115] width 194 height 135
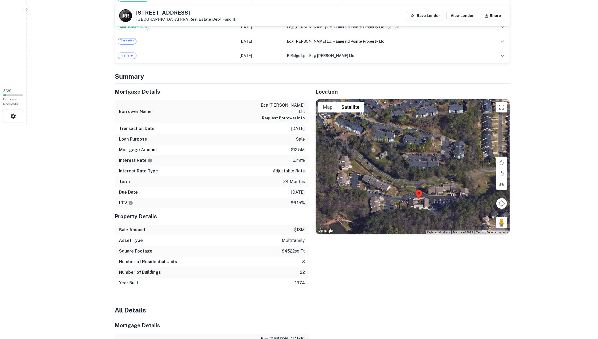
scroll to position [212, 0]
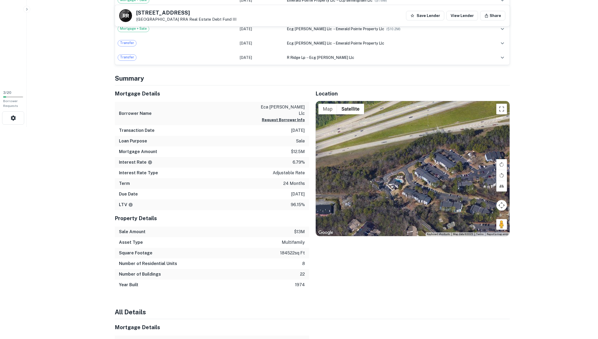
drag, startPoint x: 373, startPoint y: 173, endPoint x: 433, endPoint y: 223, distance: 78.1
click at [441, 239] on div "Location ← Move left → Move right ↑ Move up ↓ Move down + Zoom in - Zoom out Ho…" at bounding box center [409, 187] width 201 height 205
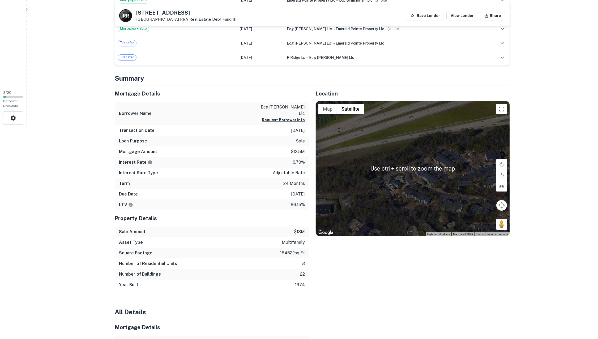
click at [418, 192] on div at bounding box center [413, 168] width 194 height 135
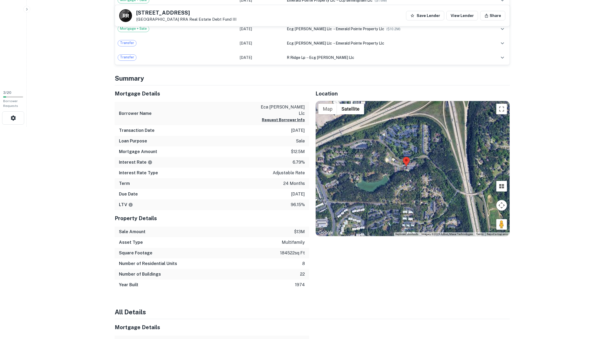
drag, startPoint x: 428, startPoint y: 204, endPoint x: 410, endPoint y: 184, distance: 26.4
click at [410, 184] on div at bounding box center [413, 168] width 194 height 135
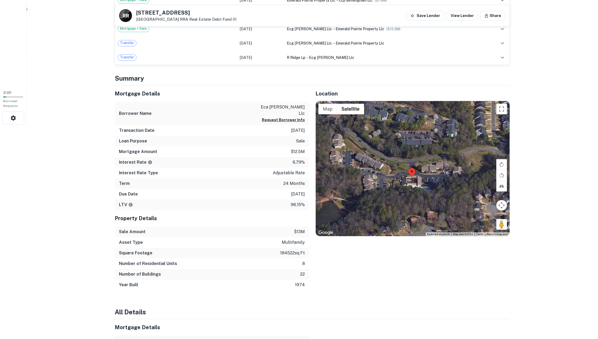
drag, startPoint x: 406, startPoint y: 176, endPoint x: 430, endPoint y: 192, distance: 29.4
click at [430, 192] on div at bounding box center [413, 168] width 194 height 135
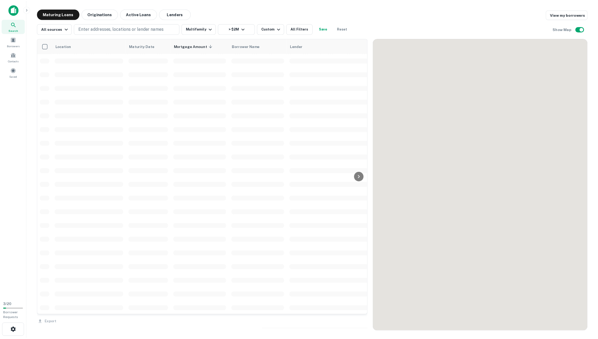
scroll to position [212, 0]
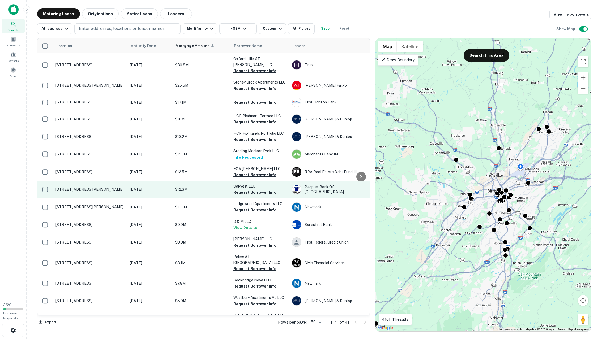
click at [192, 187] on p "$12.3M" at bounding box center [201, 190] width 53 height 6
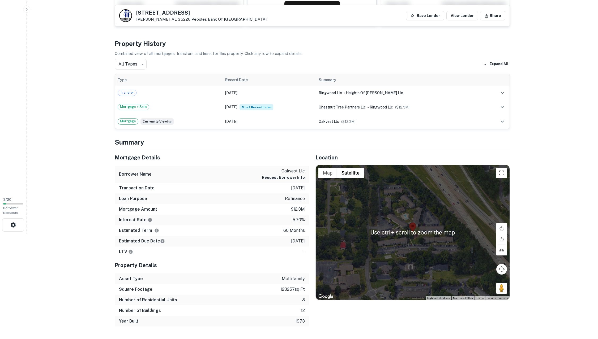
scroll to position [106, 0]
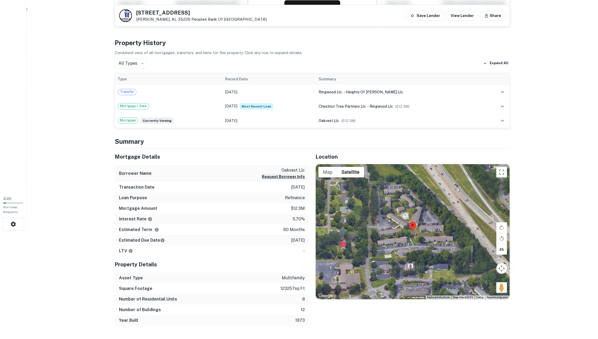
click at [289, 177] on button "Request Borrower Info" at bounding box center [283, 177] width 43 height 6
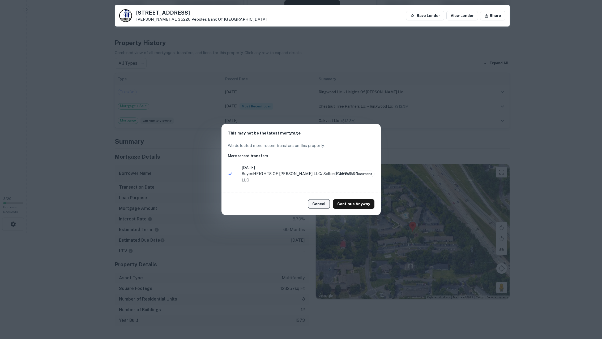
click at [323, 203] on button "Cancel" at bounding box center [319, 204] width 22 height 10
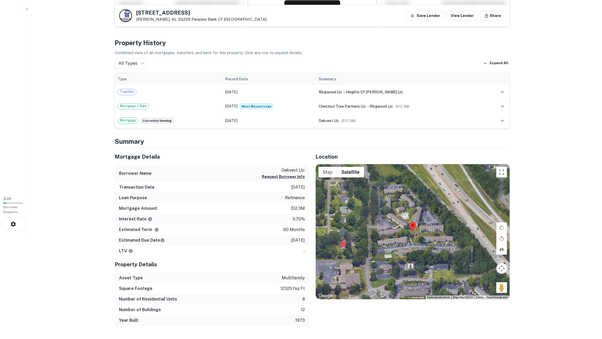
click at [298, 208] on p "$12.3m" at bounding box center [298, 209] width 14 height 6
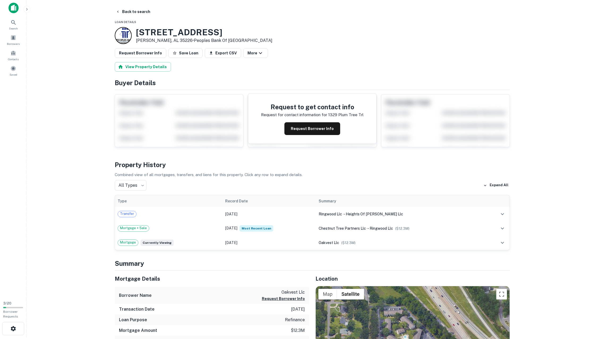
scroll to position [0, 0]
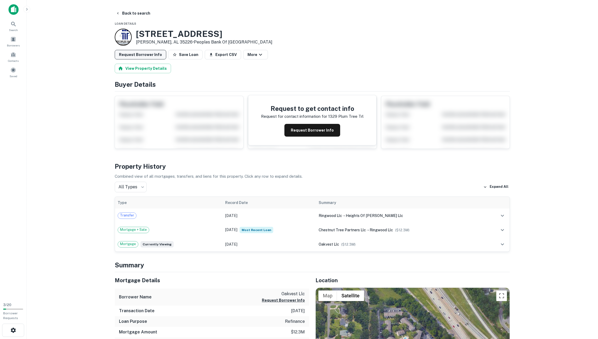
click at [143, 53] on button "Request Borrower Info" at bounding box center [141, 55] width 52 height 10
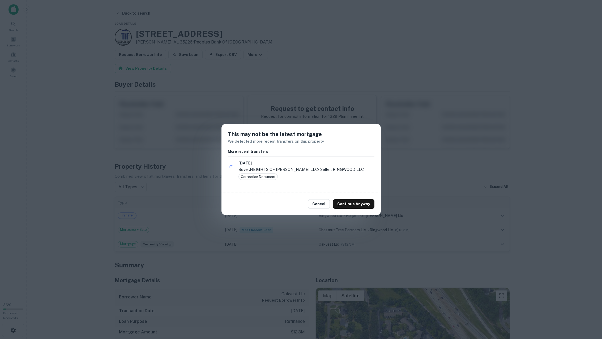
click at [312, 177] on ul "[DATE] Buyer: HEIGHTS OF [PERSON_NAME] LLC / Seller: RINGWOOD LLC Correction Do…" at bounding box center [301, 172] width 147 height 27
click at [308, 172] on p "Buyer: HEIGHTS OF [PERSON_NAME] LLC / Seller: RINGWOOD LLC" at bounding box center [306, 169] width 136 height 6
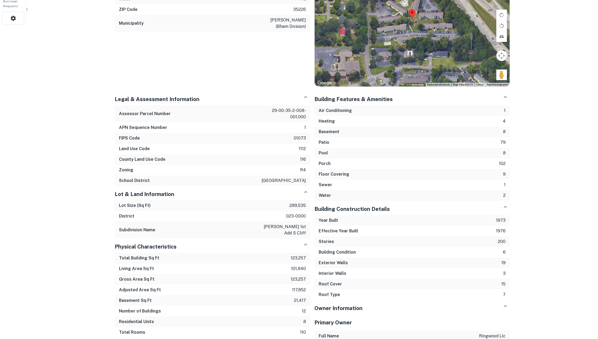
scroll to position [319, 0]
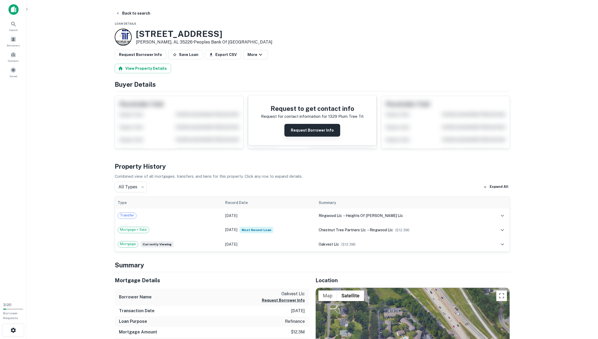
click at [298, 129] on button "Request Borrower Info" at bounding box center [312, 130] width 56 height 13
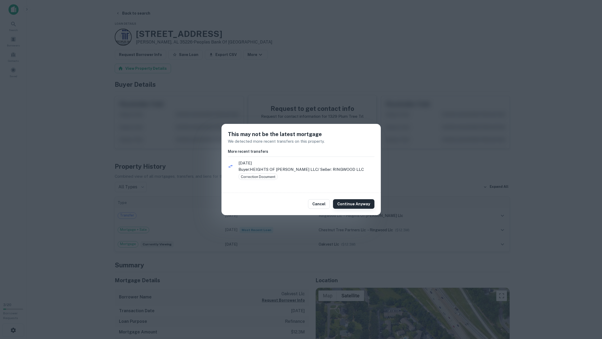
click at [361, 203] on button "Continue Anyway" at bounding box center [353, 204] width 41 height 10
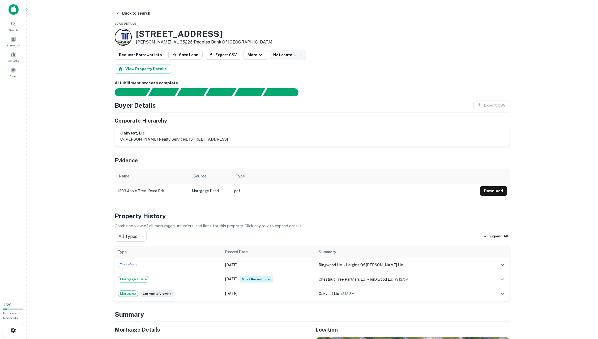
drag, startPoint x: 490, startPoint y: 193, endPoint x: 463, endPoint y: 187, distance: 27.7
click at [490, 193] on button "Download" at bounding box center [493, 191] width 27 height 10
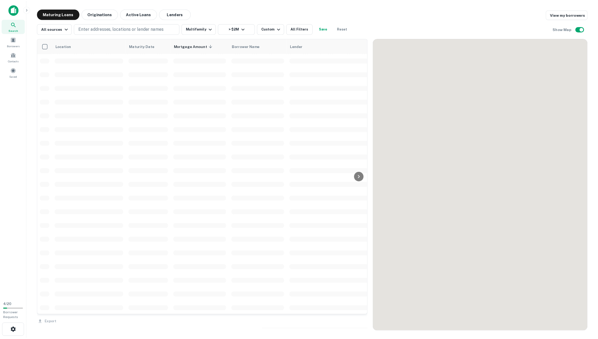
scroll to position [212, 0]
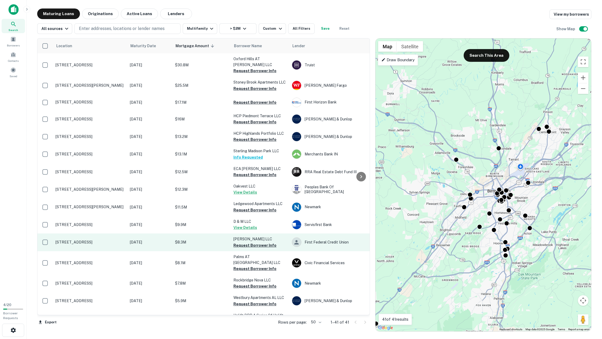
click at [166, 239] on p "[DATE]" at bounding box center [150, 242] width 40 height 6
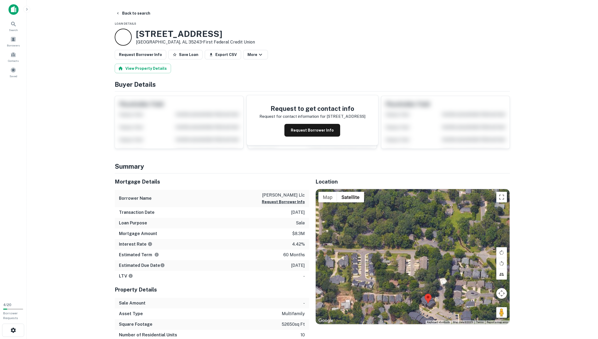
drag, startPoint x: 428, startPoint y: 274, endPoint x: 443, endPoint y: 292, distance: 23.7
click at [443, 292] on div at bounding box center [413, 256] width 194 height 135
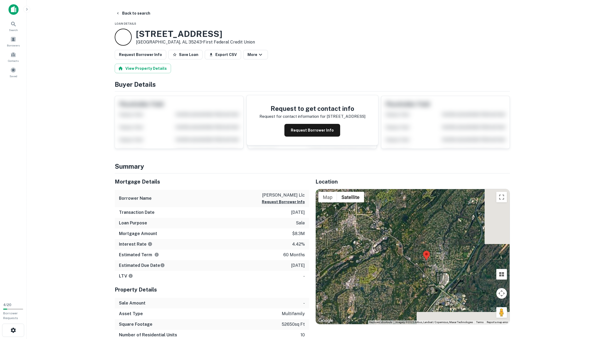
drag, startPoint x: 462, startPoint y: 285, endPoint x: 420, endPoint y: 249, distance: 55.9
click at [420, 249] on div at bounding box center [413, 256] width 194 height 135
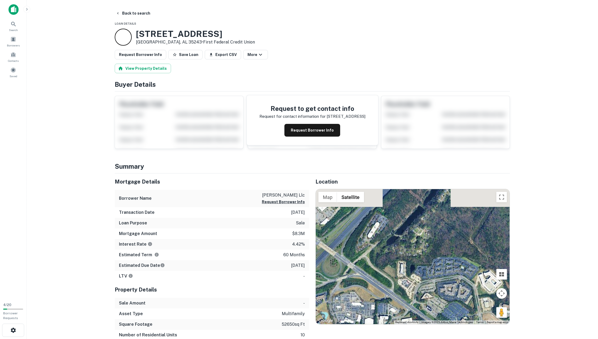
drag, startPoint x: 434, startPoint y: 214, endPoint x: 433, endPoint y: 274, distance: 59.5
click at [446, 288] on div at bounding box center [413, 256] width 194 height 135
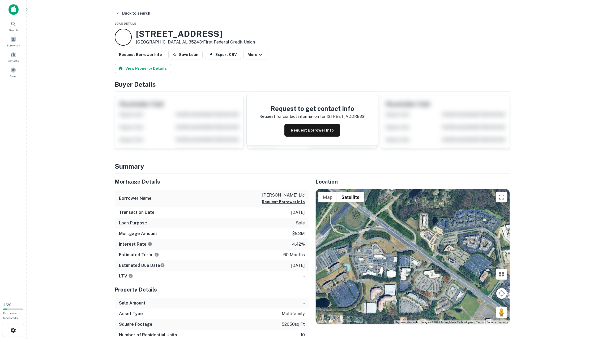
drag, startPoint x: 359, startPoint y: 248, endPoint x: 390, endPoint y: 181, distance: 74.1
click at [379, 189] on div "← Move left → Move right ↑ Move up ↓ Move down + Zoom in - Zoom out Home Jump l…" at bounding box center [412, 257] width 194 height 136
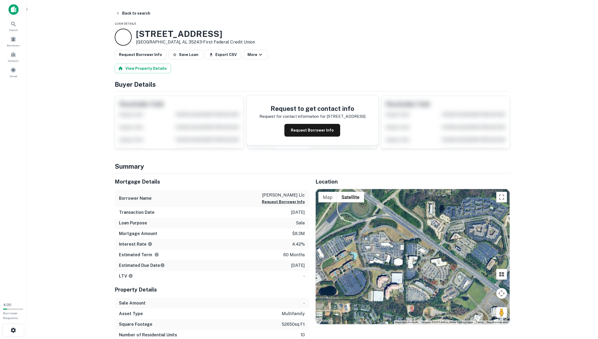
click at [400, 181] on h5 "Location" at bounding box center [412, 182] width 194 height 8
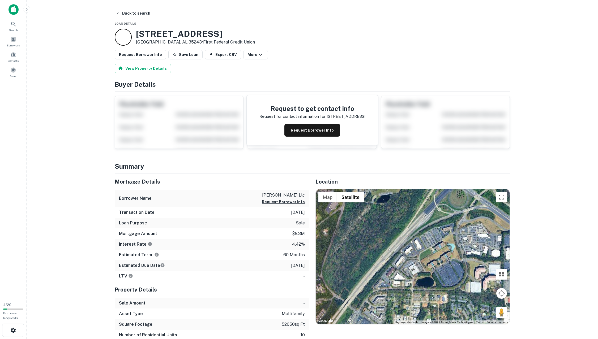
drag, startPoint x: 395, startPoint y: 236, endPoint x: 491, endPoint y: 230, distance: 96.3
click at [491, 230] on div at bounding box center [413, 256] width 194 height 135
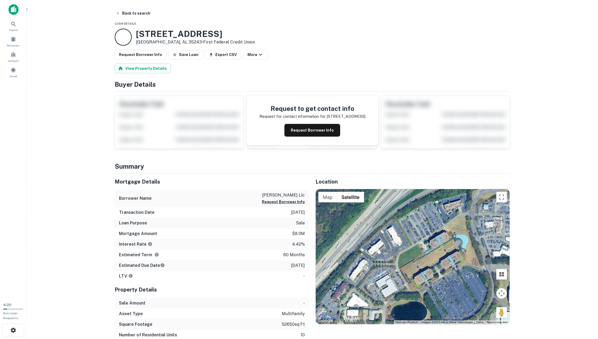
drag, startPoint x: 438, startPoint y: 243, endPoint x: 434, endPoint y: 294, distance: 50.6
click at [434, 294] on div at bounding box center [413, 256] width 194 height 135
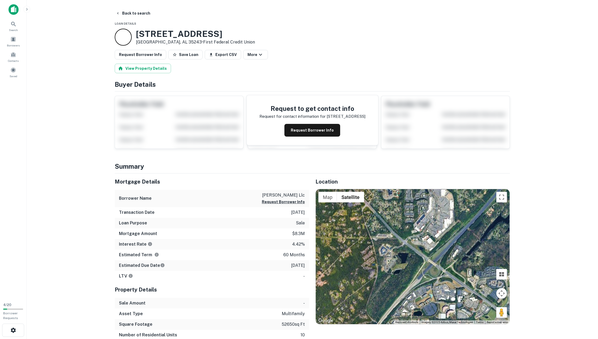
drag, startPoint x: 409, startPoint y: 256, endPoint x: 430, endPoint y: 283, distance: 33.6
click at [428, 281] on div at bounding box center [413, 256] width 194 height 135
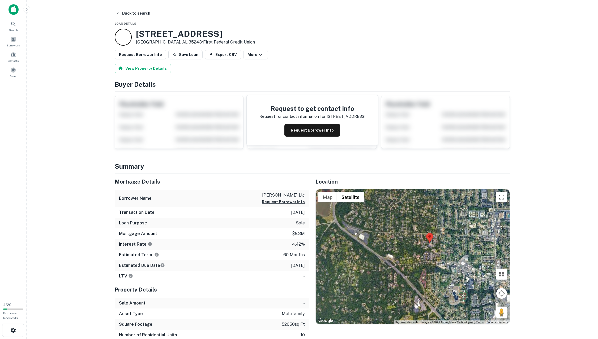
drag, startPoint x: 430, startPoint y: 247, endPoint x: 443, endPoint y: 276, distance: 31.4
click at [443, 276] on div at bounding box center [413, 256] width 194 height 135
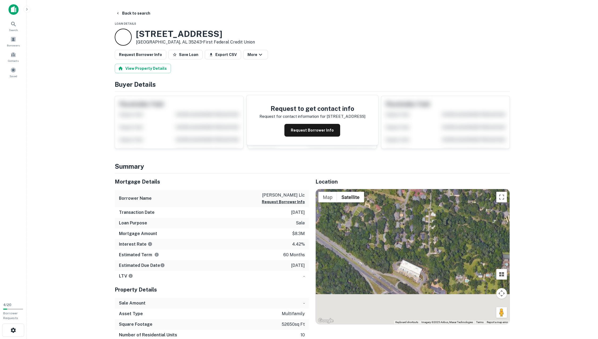
drag, startPoint x: 416, startPoint y: 288, endPoint x: 355, endPoint y: 220, distance: 90.6
click at [353, 218] on div at bounding box center [413, 256] width 194 height 135
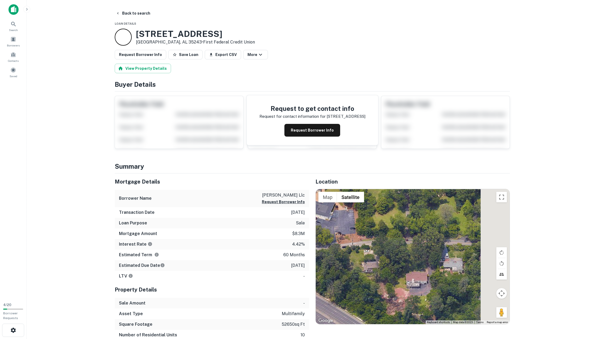
drag, startPoint x: 313, startPoint y: 267, endPoint x: 316, endPoint y: 266, distance: 2.9
click at [299, 266] on div "Mortgage Details Borrower Name [PERSON_NAME] llc Request Borrower Info Transact…" at bounding box center [308, 268] width 401 height 188
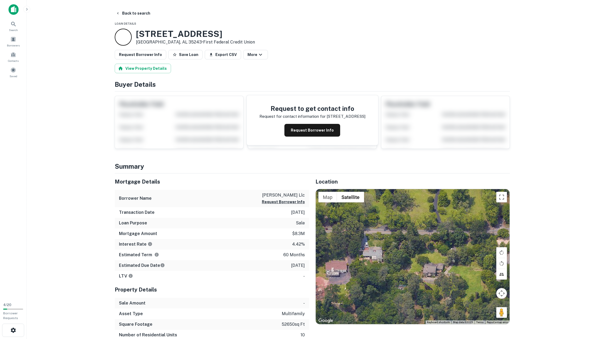
drag, startPoint x: 370, startPoint y: 263, endPoint x: 359, endPoint y: 289, distance: 28.2
click at [357, 290] on div at bounding box center [413, 256] width 194 height 135
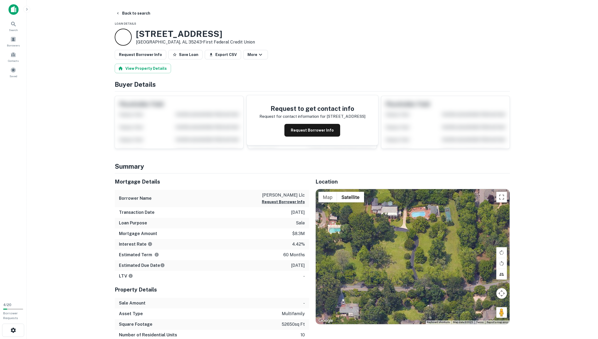
drag, startPoint x: 416, startPoint y: 271, endPoint x: 393, endPoint y: 324, distance: 57.8
click at [393, 324] on div at bounding box center [413, 256] width 194 height 135
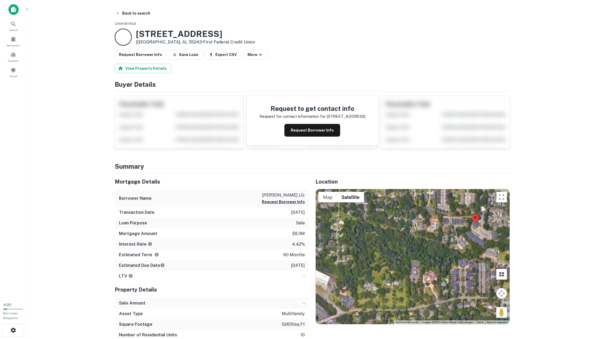
drag, startPoint x: 401, startPoint y: 297, endPoint x: 375, endPoint y: 290, distance: 26.2
click at [375, 294] on div at bounding box center [413, 256] width 194 height 135
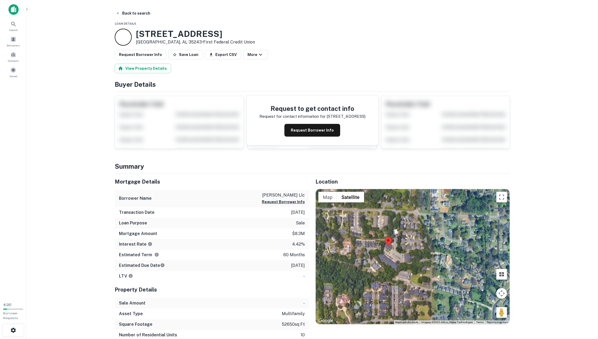
drag, startPoint x: 421, startPoint y: 269, endPoint x: 403, endPoint y: 298, distance: 34.0
click at [403, 298] on div at bounding box center [413, 256] width 194 height 135
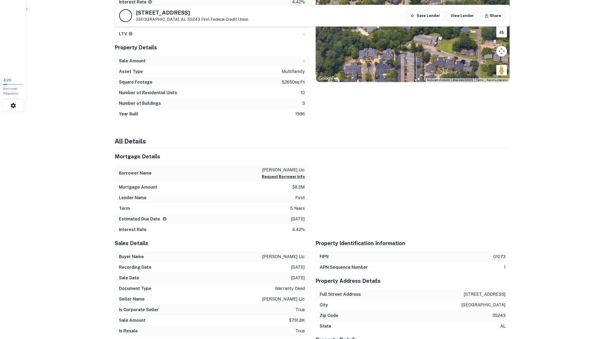
scroll to position [239, 0]
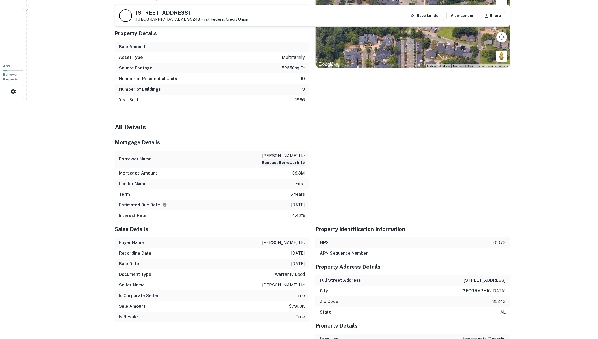
click at [291, 162] on button "Request Borrower Info" at bounding box center [283, 163] width 43 height 6
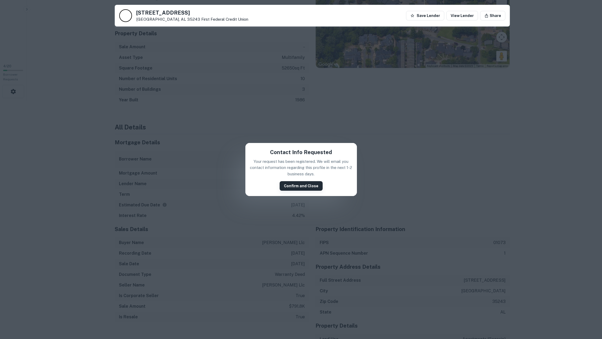
click at [295, 186] on button "Confirm and Close" at bounding box center [301, 186] width 43 height 10
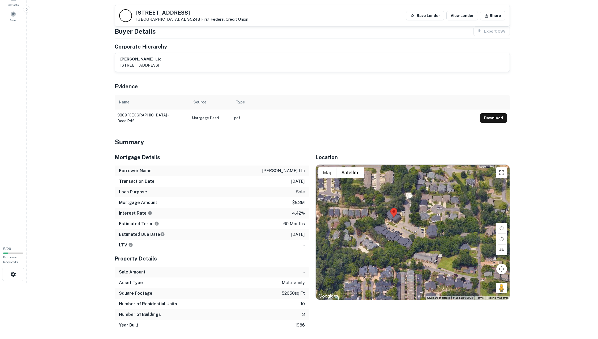
scroll to position [0, 0]
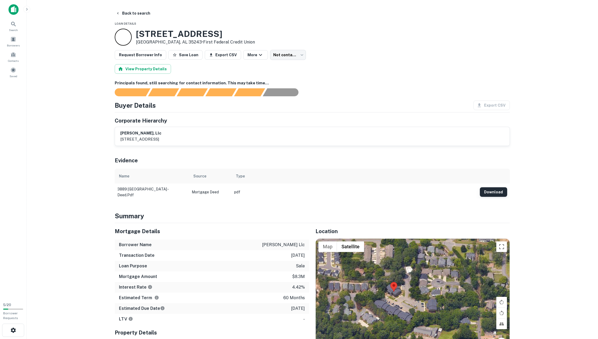
click at [490, 191] on button "Download" at bounding box center [493, 192] width 27 height 10
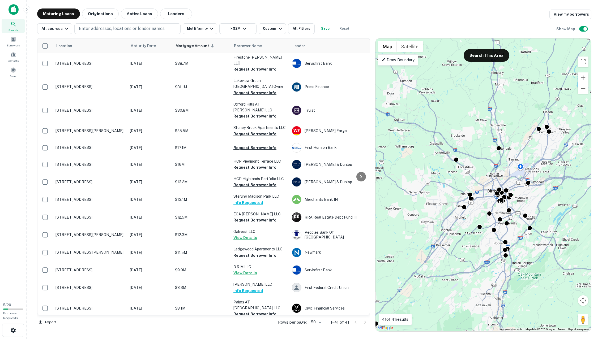
scroll to position [51, 0]
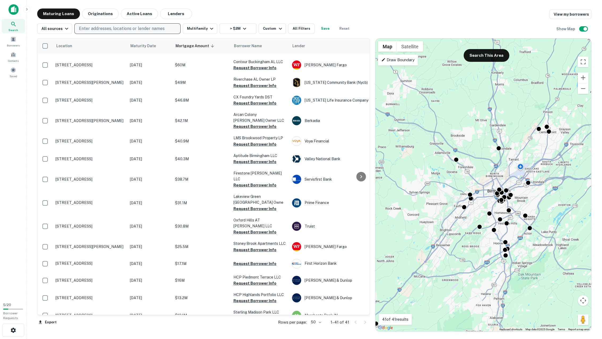
click at [137, 30] on p "Enter addresses, locations or lender names" at bounding box center [122, 28] width 86 height 6
type input "**********"
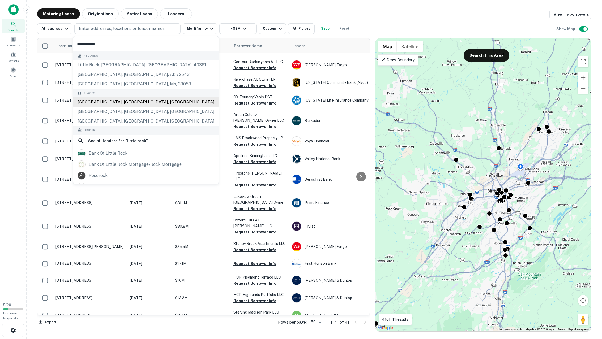
click at [114, 104] on div "[GEOGRAPHIC_DATA], [GEOGRAPHIC_DATA], [GEOGRAPHIC_DATA]" at bounding box center [145, 102] width 145 height 10
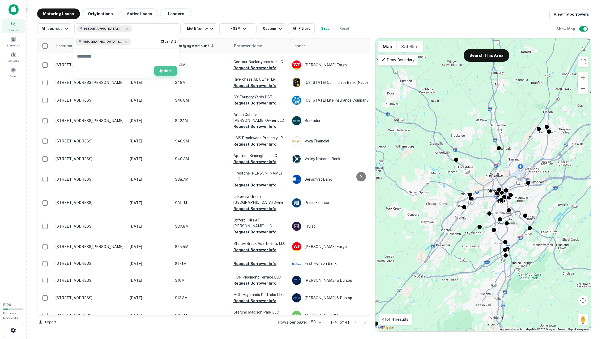
click at [166, 70] on button "Update" at bounding box center [165, 71] width 23 height 10
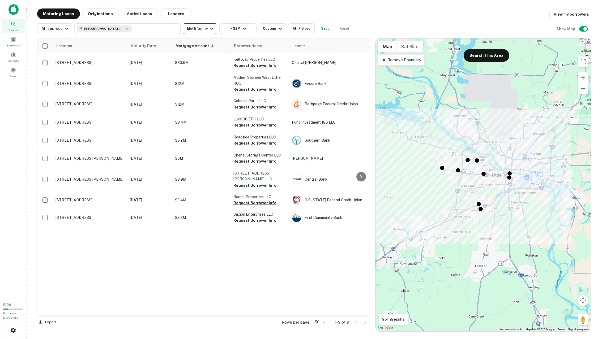
click at [192, 28] on button "Multifamily" at bounding box center [200, 28] width 35 height 11
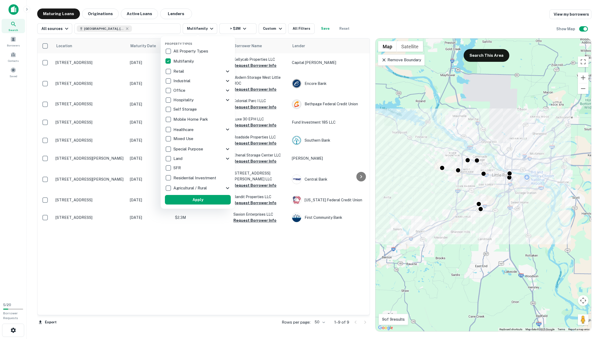
click at [215, 9] on div at bounding box center [301, 169] width 602 height 339
click at [264, 29] on div at bounding box center [301, 169] width 602 height 339
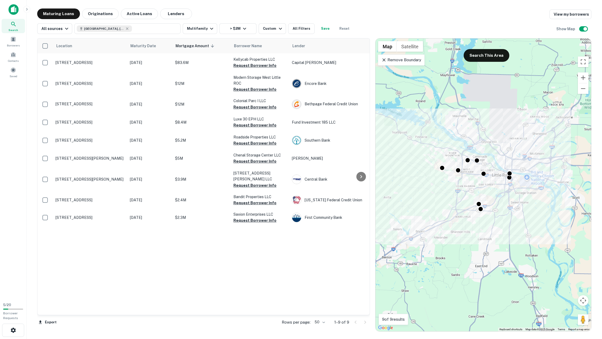
click at [264, 29] on div "Custom" at bounding box center [273, 28] width 20 height 6
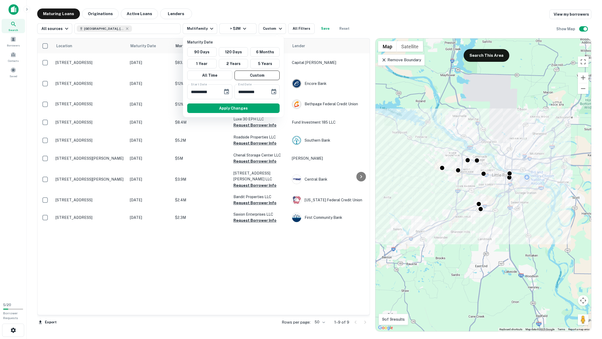
click at [305, 14] on div at bounding box center [301, 169] width 602 height 339
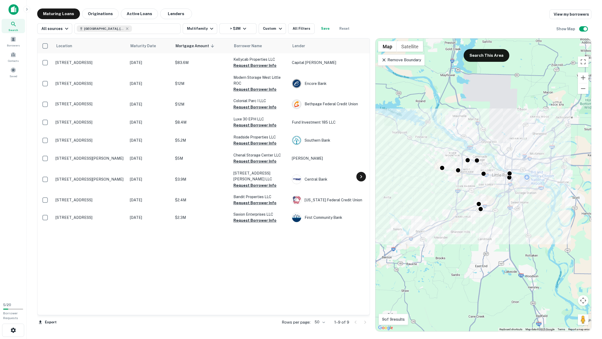
click at [361, 176] on icon at bounding box center [361, 176] width 2 height 3
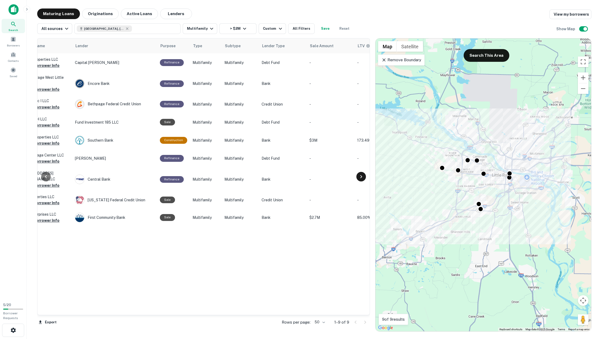
scroll to position [0, 223]
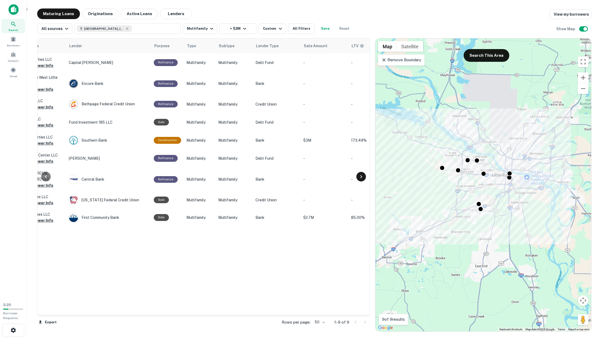
click at [360, 176] on icon at bounding box center [361, 177] width 6 height 6
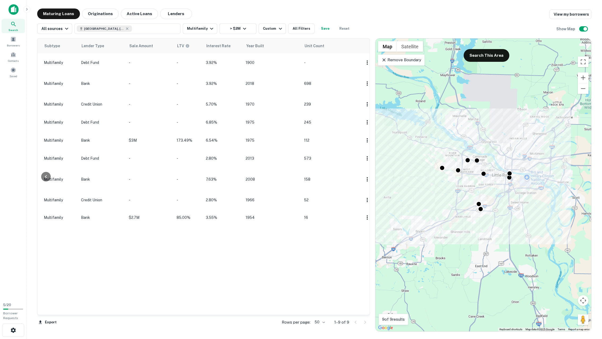
scroll to position [0, 401]
click at [46, 179] on icon at bounding box center [46, 177] width 6 height 6
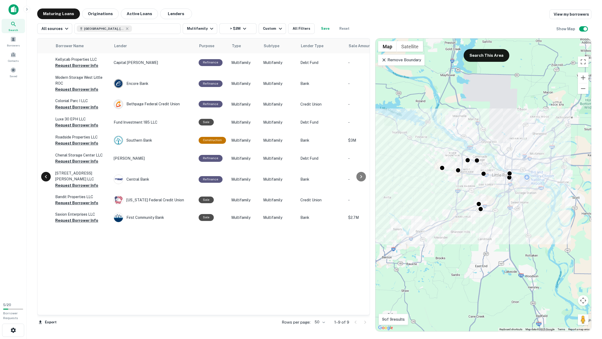
click at [46, 179] on icon at bounding box center [46, 177] width 6 height 6
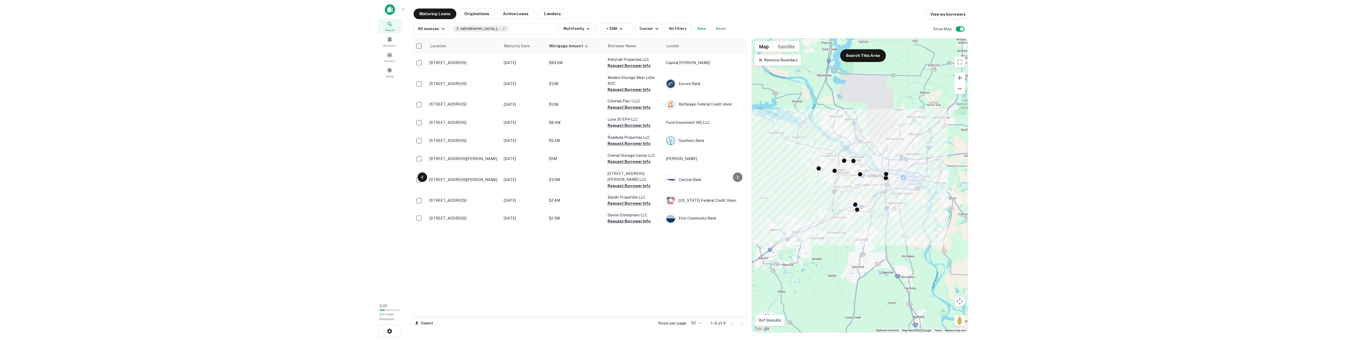
scroll to position [0, 0]
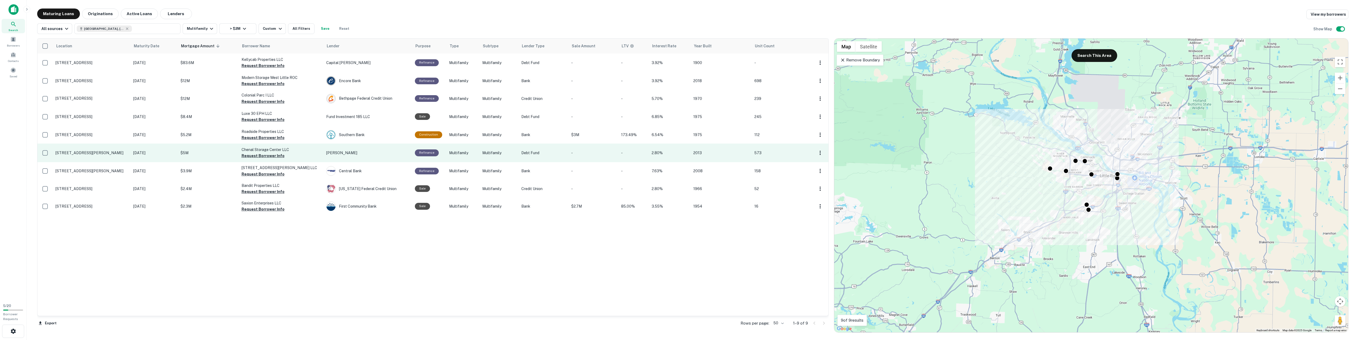
click at [128, 153] on p "[STREET_ADDRESS][PERSON_NAME]" at bounding box center [91, 152] width 72 height 5
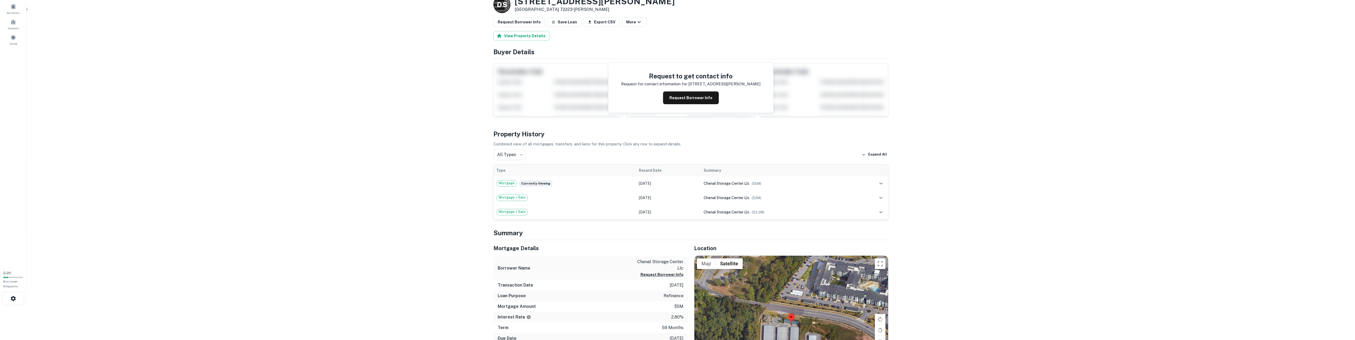
scroll to position [27, 0]
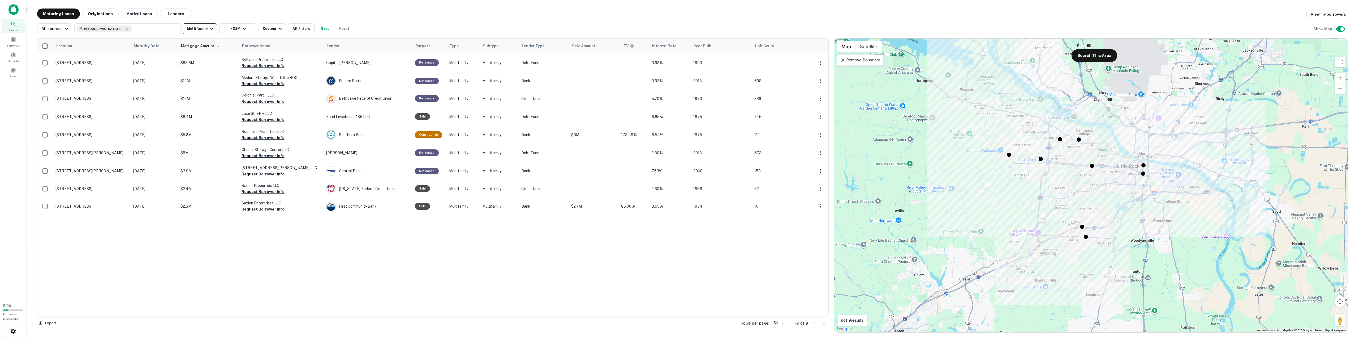
click at [208, 27] on icon "button" at bounding box center [211, 28] width 6 height 6
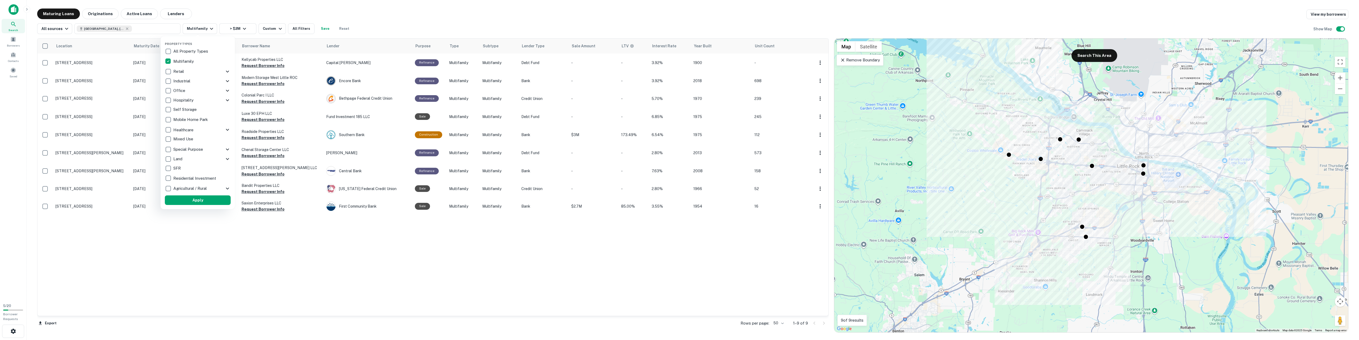
click at [233, 241] on div at bounding box center [679, 170] width 1359 height 340
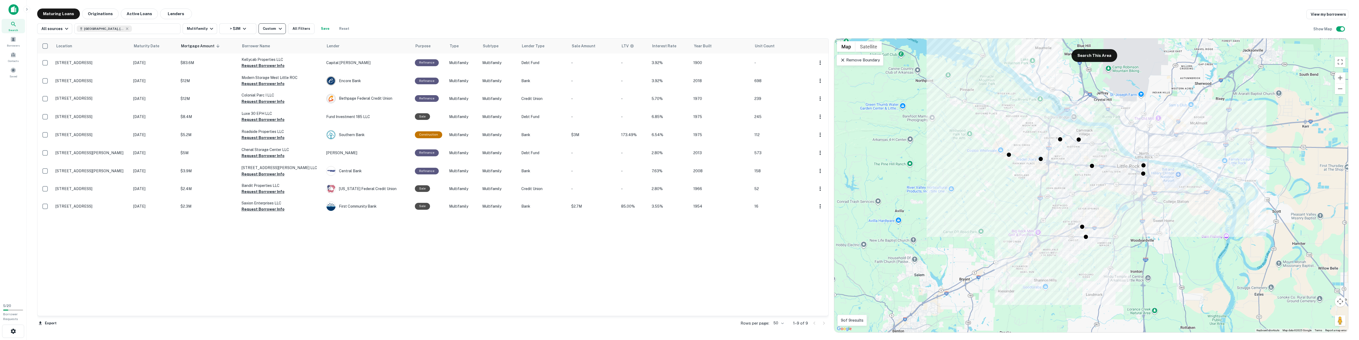
click at [263, 31] on div "Custom" at bounding box center [273, 28] width 20 height 6
click at [224, 91] on icon "Choose date, selected date is Jun 30, 2026" at bounding box center [226, 91] width 5 height 5
click at [251, 108] on icon "Previous month" at bounding box center [253, 108] width 6 height 6
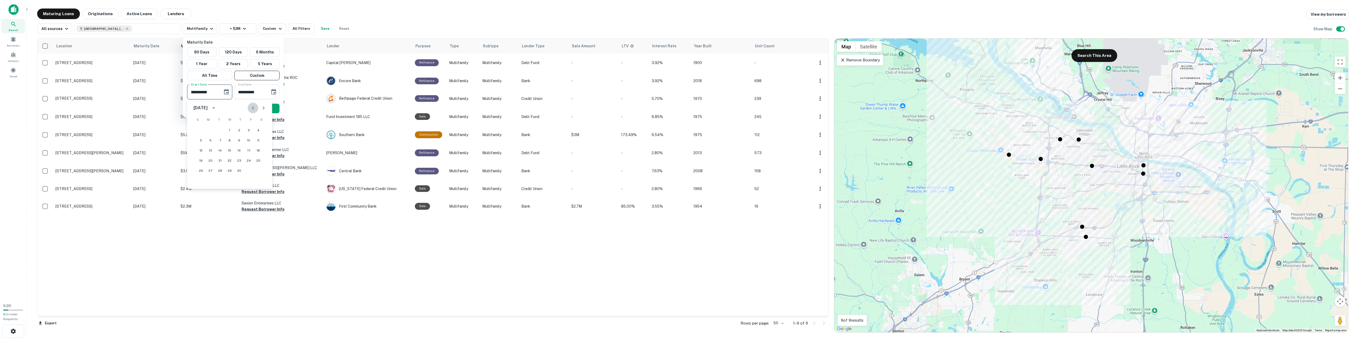
click at [251, 108] on icon "Previous month" at bounding box center [253, 108] width 6 height 6
click at [240, 128] on button "1" at bounding box center [239, 130] width 10 height 10
type input "**********"
click at [235, 108] on button "Apply Changes" at bounding box center [233, 109] width 92 height 10
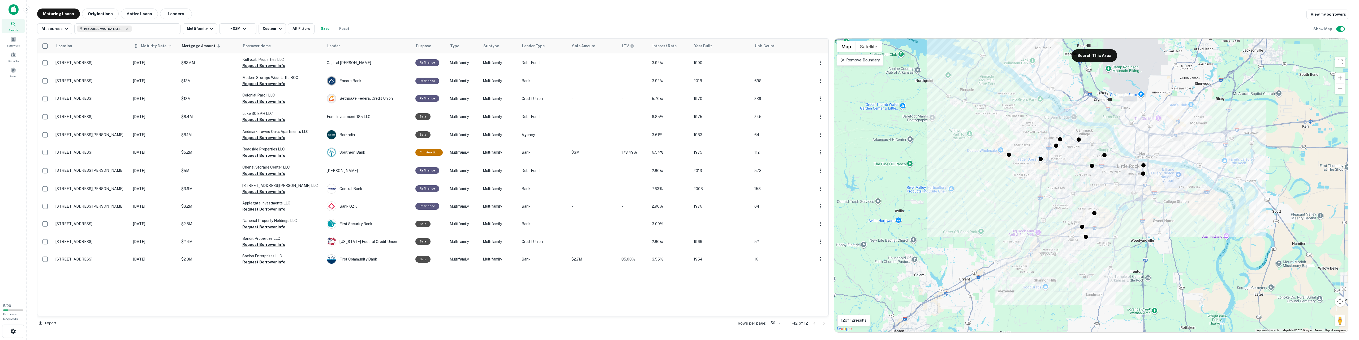
click at [155, 47] on span "Maturity Date" at bounding box center [157, 46] width 32 height 6
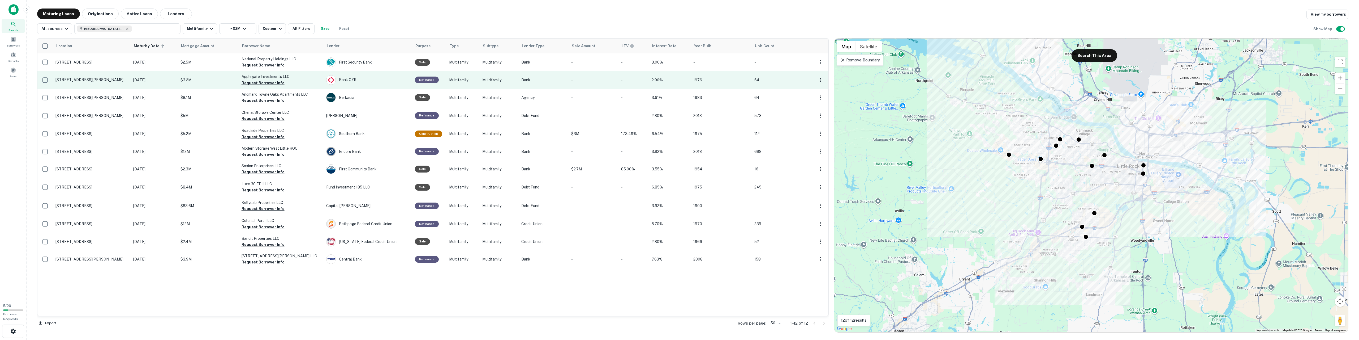
click at [160, 78] on p "[DATE]" at bounding box center [154, 80] width 42 height 6
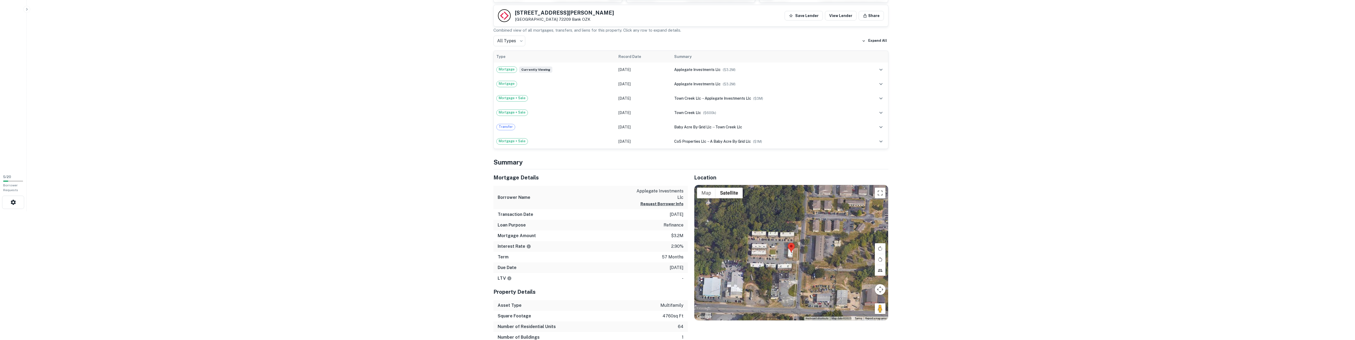
scroll to position [133, 0]
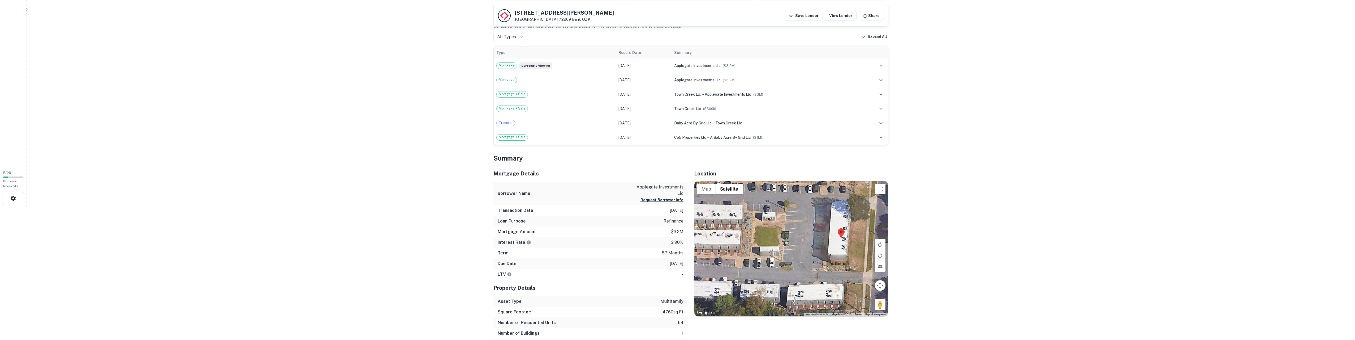
drag, startPoint x: 772, startPoint y: 247, endPoint x: 832, endPoint y: 281, distance: 69.2
click at [598, 281] on div at bounding box center [792, 248] width 194 height 135
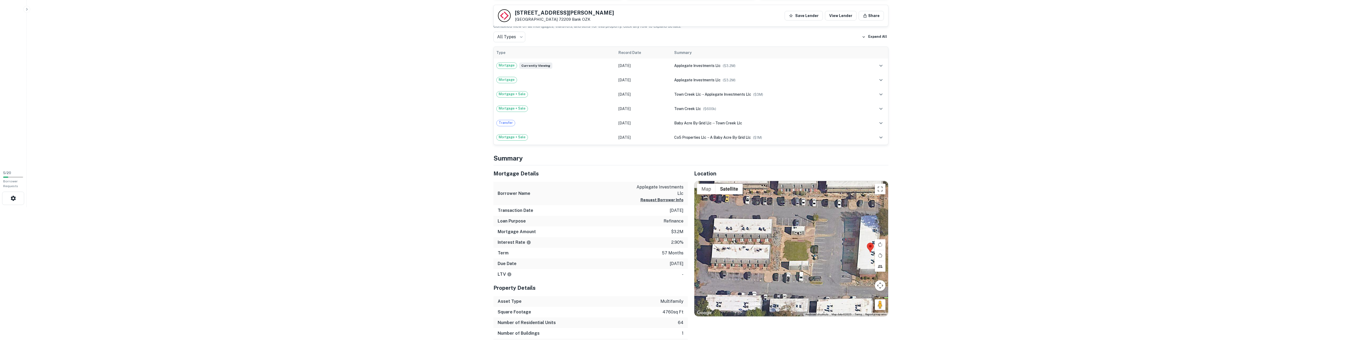
drag, startPoint x: 815, startPoint y: 267, endPoint x: 828, endPoint y: 268, distance: 13.1
click at [598, 268] on div at bounding box center [792, 248] width 194 height 135
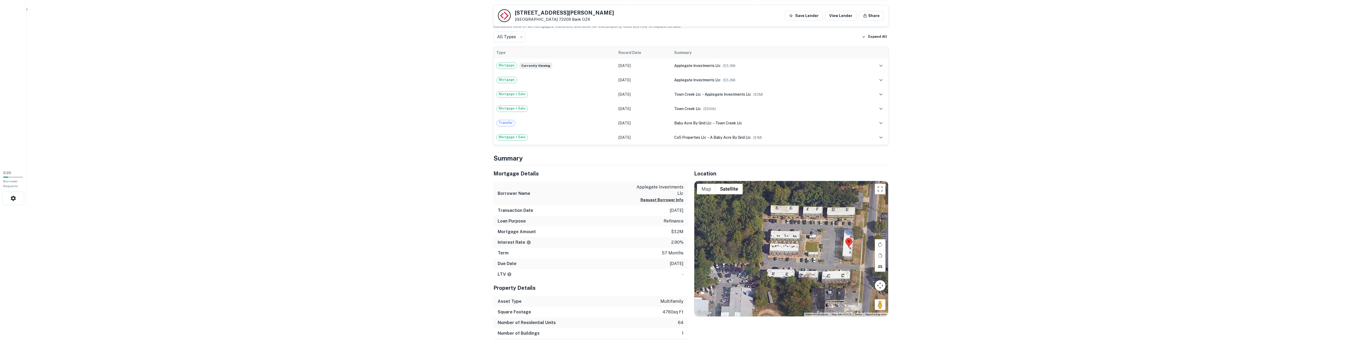
drag, startPoint x: 825, startPoint y: 263, endPoint x: 814, endPoint y: 277, distance: 17.9
click at [598, 281] on div at bounding box center [792, 248] width 194 height 135
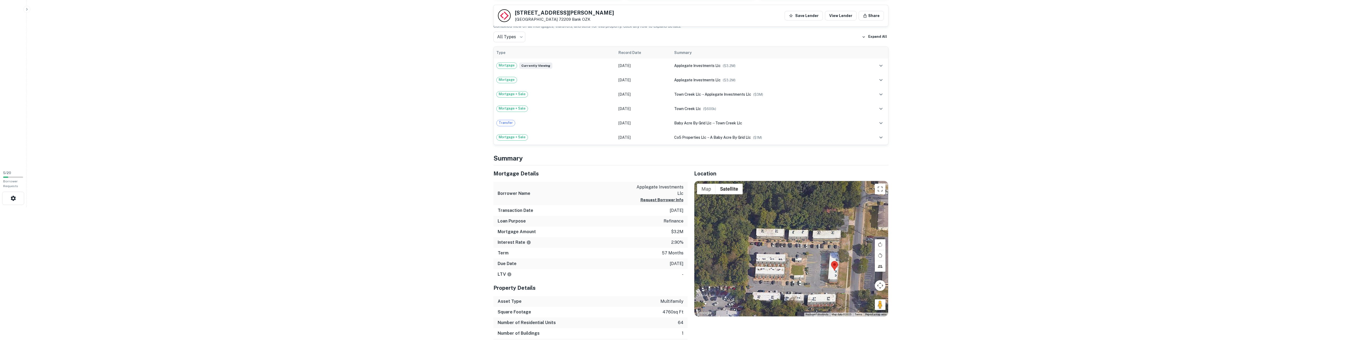
drag, startPoint x: 808, startPoint y: 249, endPoint x: 807, endPoint y: 239, distance: 9.9
click at [598, 239] on div at bounding box center [792, 248] width 194 height 135
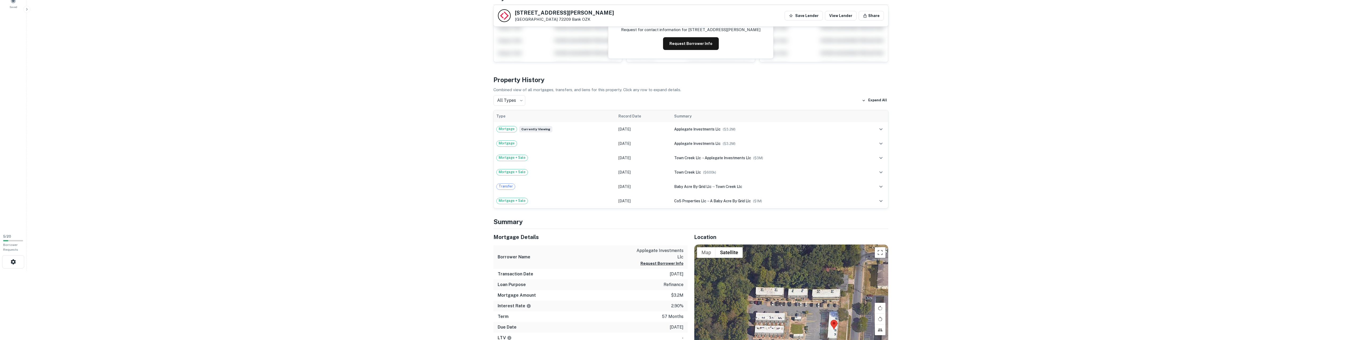
scroll to position [0, 0]
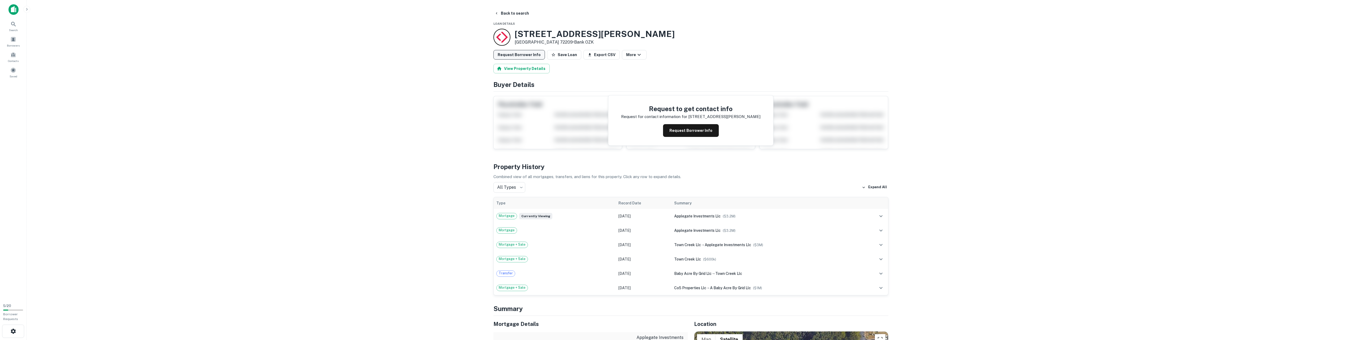
click at [523, 54] on button "Request Borrower Info" at bounding box center [520, 55] width 52 height 10
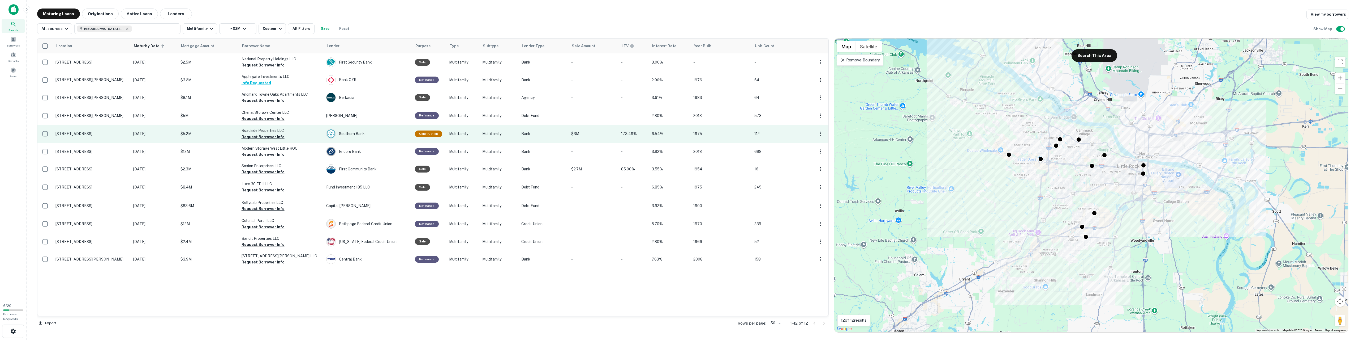
click at [182, 138] on td "$5.2M" at bounding box center [208, 134] width 61 height 18
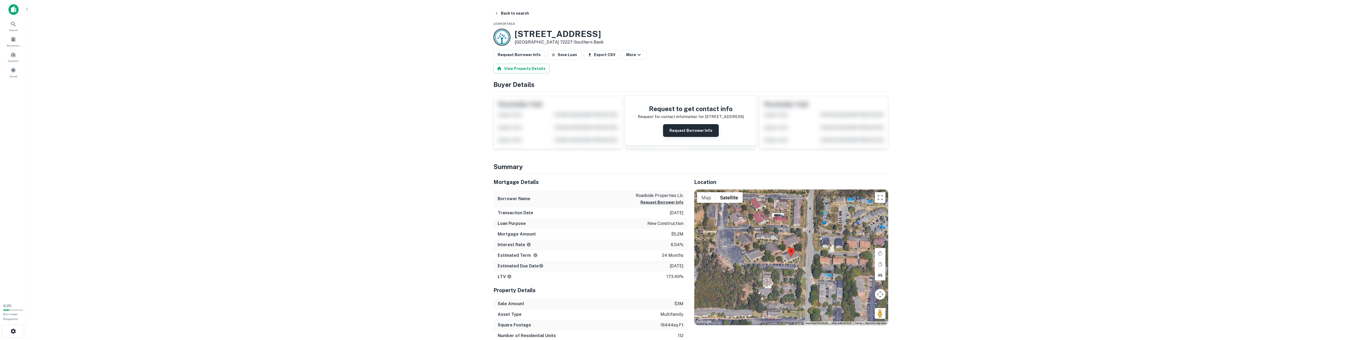
click at [598, 132] on button "Request Borrower Info" at bounding box center [691, 130] width 56 height 13
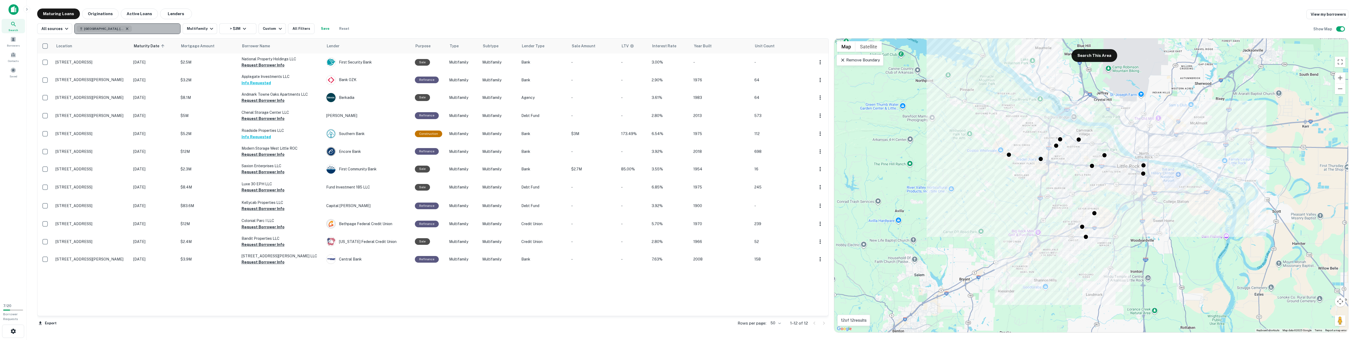
click at [125, 27] on icon "button" at bounding box center [127, 29] width 4 height 4
click at [127, 30] on p "Enter addresses, locations or lender names" at bounding box center [122, 28] width 86 height 6
click at [144, 29] on p "Enter addresses, locations or lender names" at bounding box center [122, 28] width 86 height 6
type input "******"
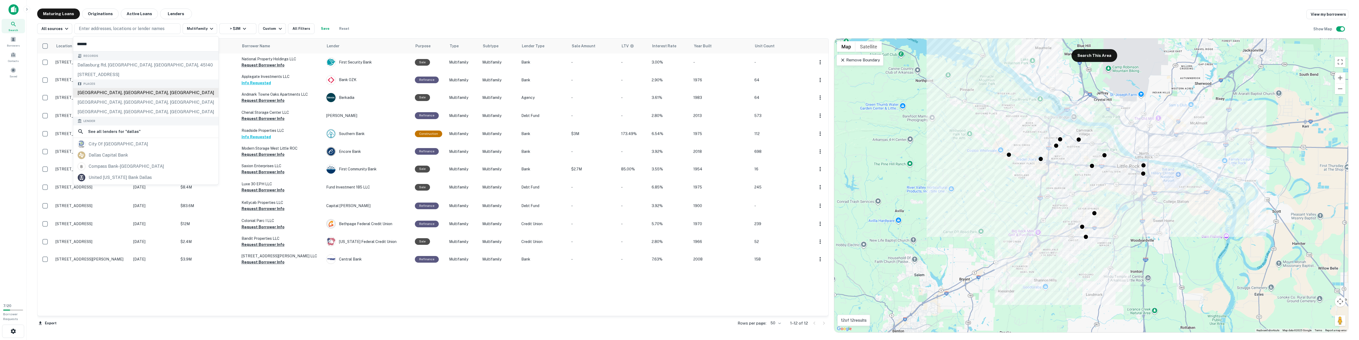
click at [120, 93] on div "[GEOGRAPHIC_DATA], [GEOGRAPHIC_DATA], [GEOGRAPHIC_DATA]" at bounding box center [145, 93] width 145 height 10
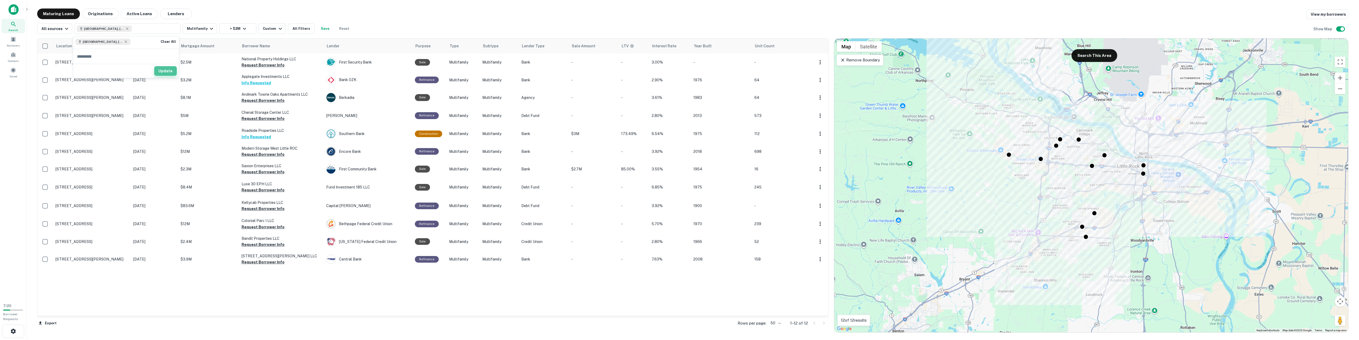
click at [168, 68] on button "Update" at bounding box center [165, 71] width 23 height 10
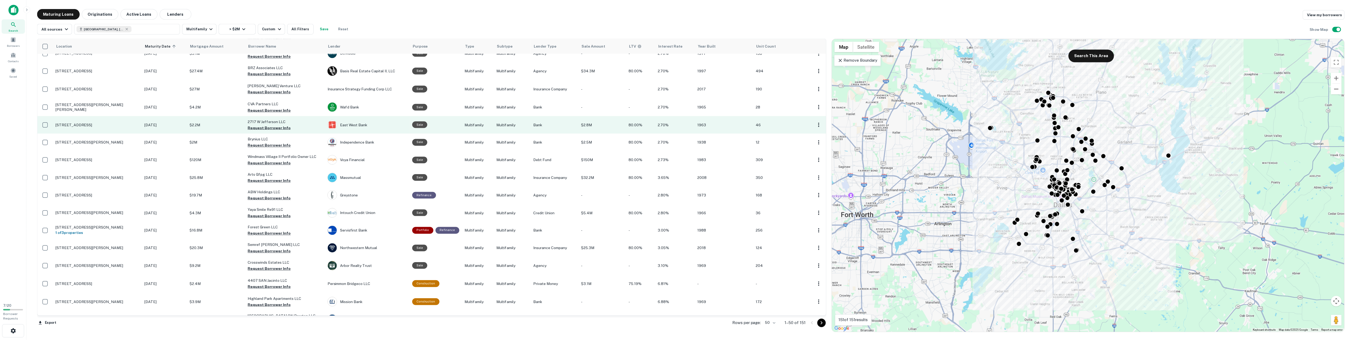
scroll to position [53, 0]
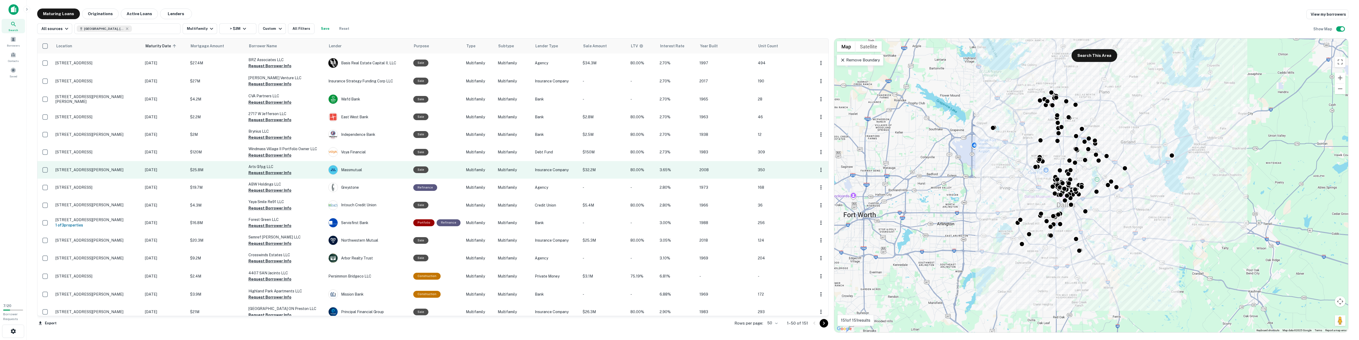
click at [217, 168] on p "$25.8M" at bounding box center [216, 170] width 53 height 6
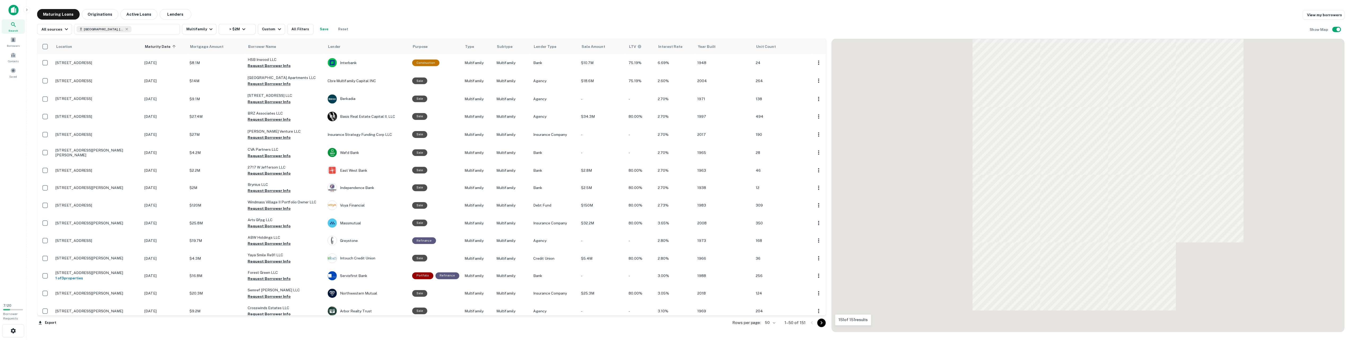
scroll to position [53, 0]
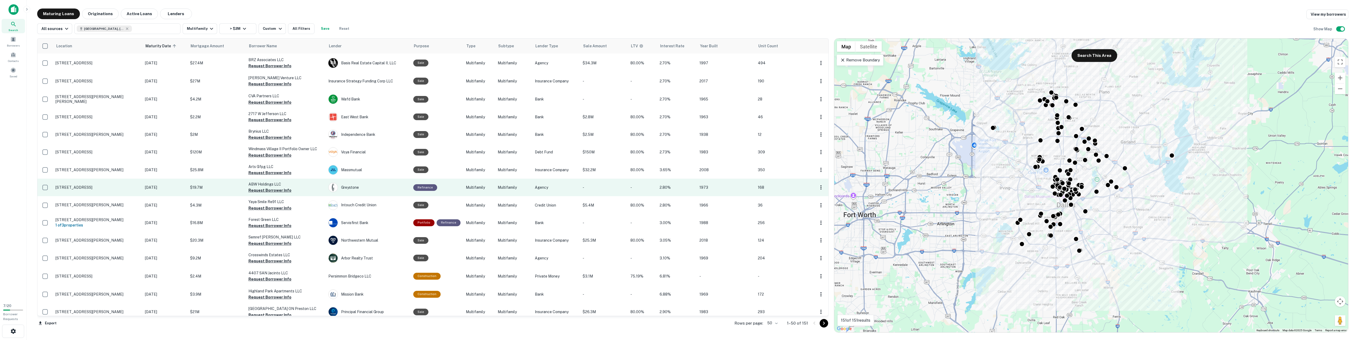
click at [295, 192] on td "ABW Holdings LLC Request Borrower Info" at bounding box center [286, 187] width 80 height 18
click at [177, 183] on td "[DATE]" at bounding box center [164, 187] width 45 height 18
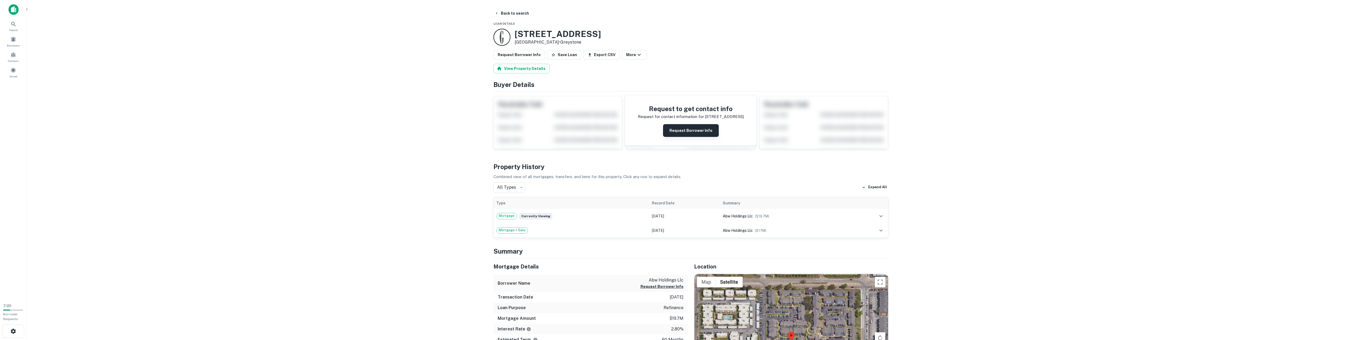
click at [598, 127] on button "Request Borrower Info" at bounding box center [691, 130] width 56 height 13
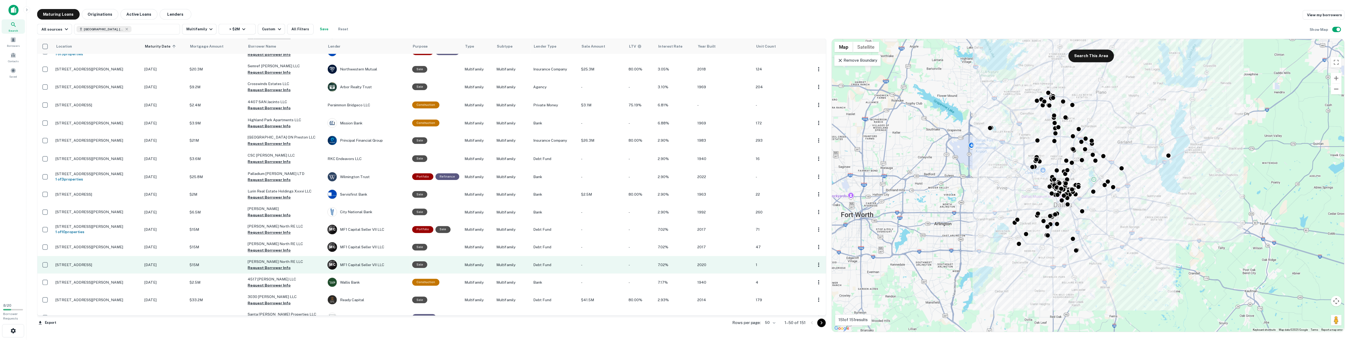
scroll to position [266, 0]
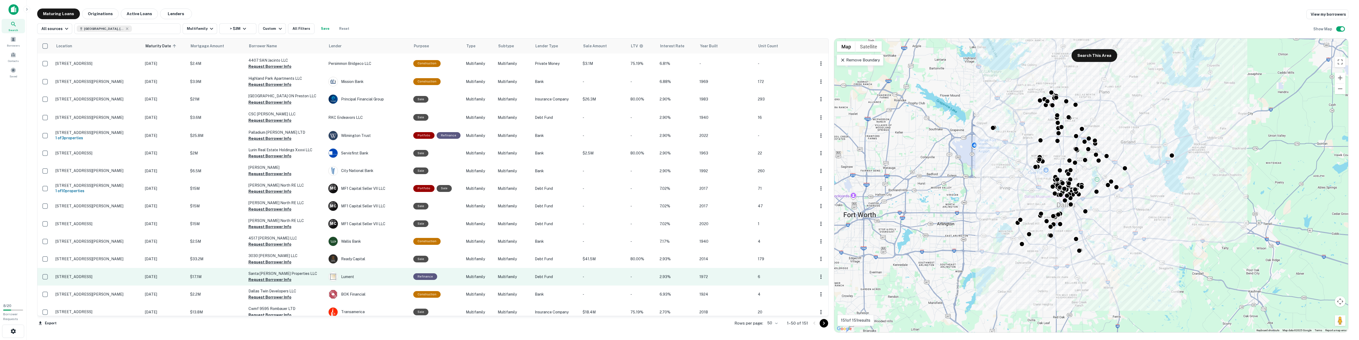
click at [309, 277] on td "Santa [PERSON_NAME] Properties LLC Request Borrower Info" at bounding box center [286, 277] width 80 height 18
click at [209, 271] on td "$17.1M" at bounding box center [216, 277] width 58 height 18
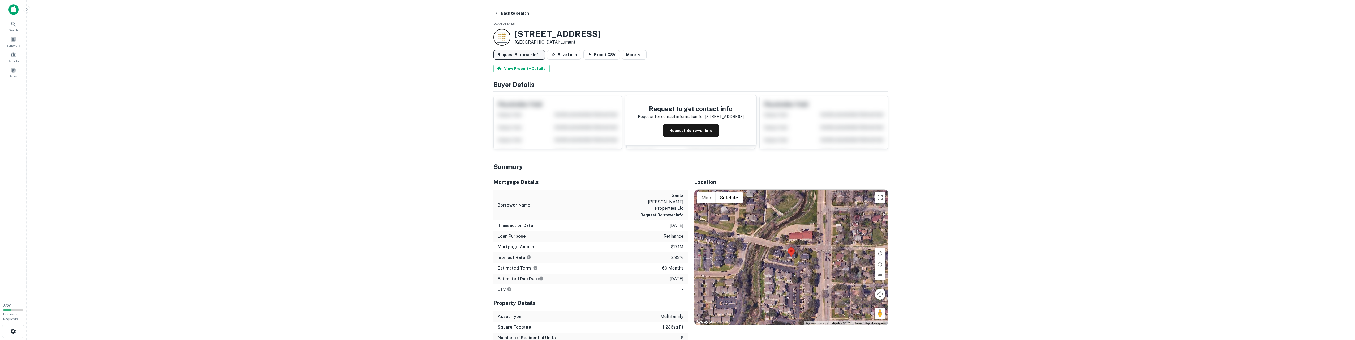
click at [522, 56] on button "Request Borrower Info" at bounding box center [520, 55] width 52 height 10
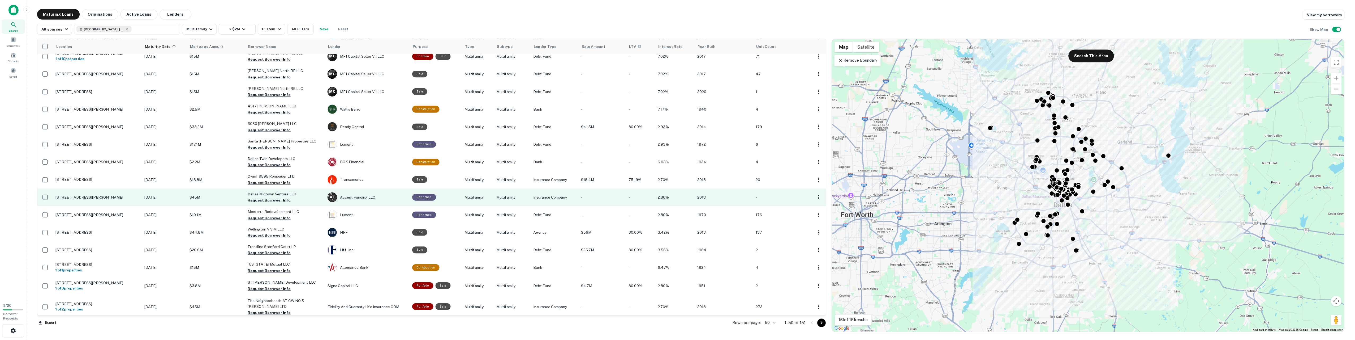
scroll to position [398, 0]
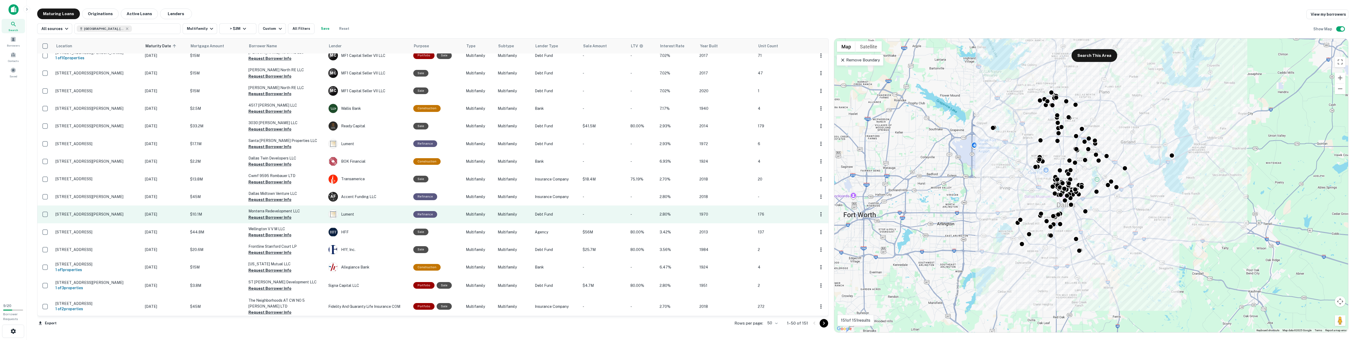
click at [169, 216] on p "[DATE]" at bounding box center [165, 214] width 40 height 6
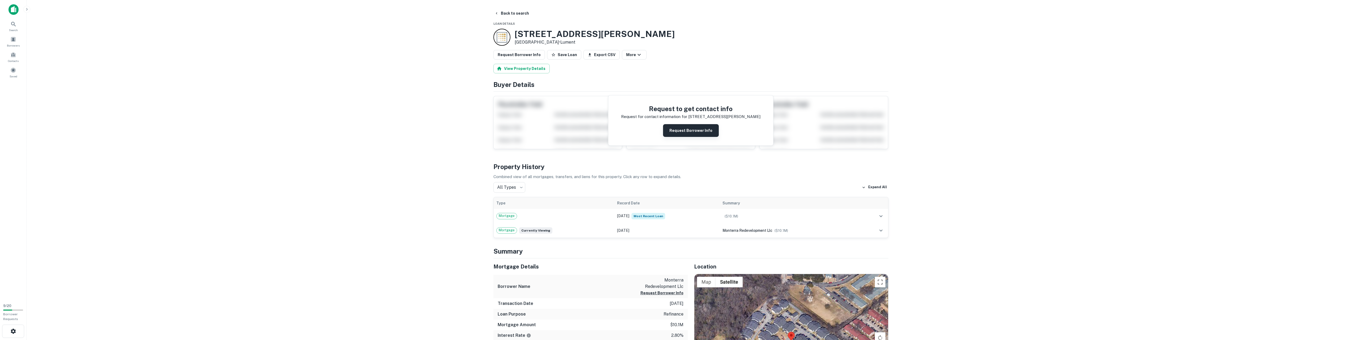
click at [598, 130] on button "Request Borrower Info" at bounding box center [691, 130] width 56 height 13
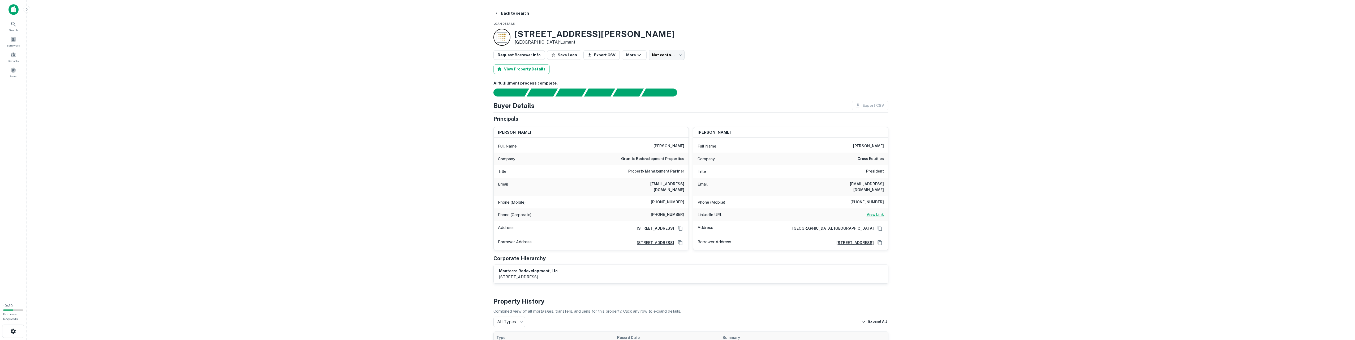
click at [598, 211] on h6 "View Link" at bounding box center [875, 214] width 17 height 6
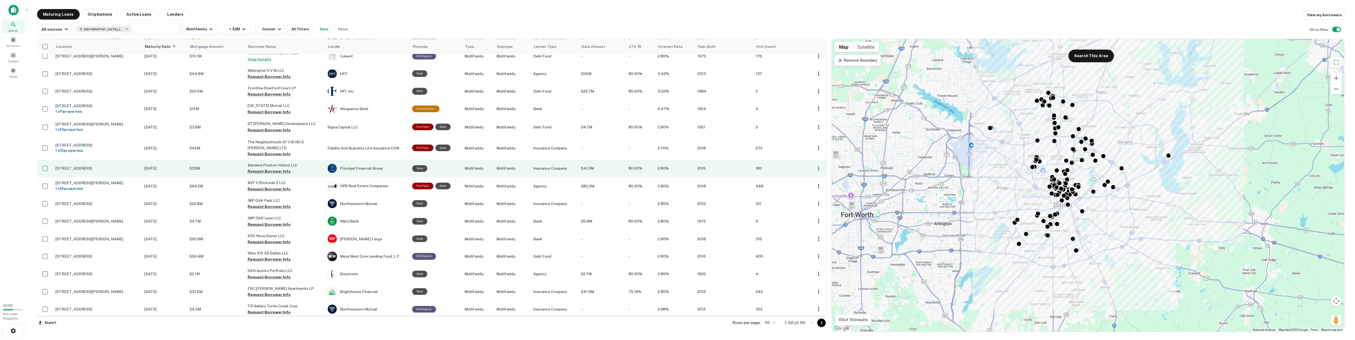
scroll to position [558, 0]
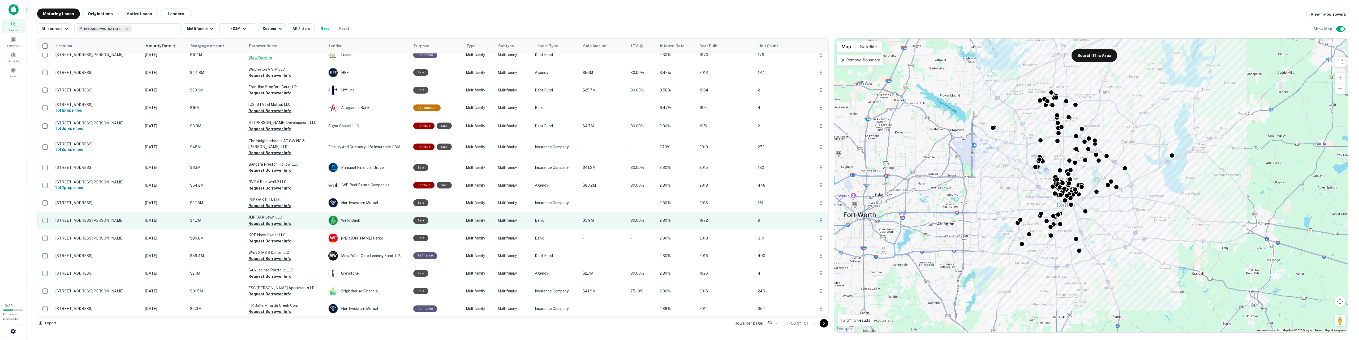
click at [296, 216] on td "JMP OAK Lawn LLC Request Borrower Info" at bounding box center [286, 220] width 80 height 18
click at [190, 217] on p "$4.7M" at bounding box center [216, 220] width 53 height 6
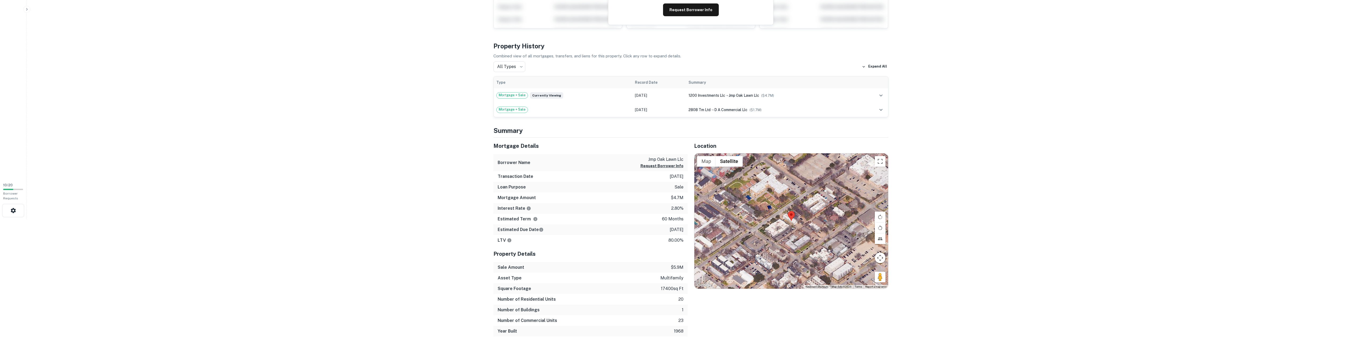
scroll to position [133, 0]
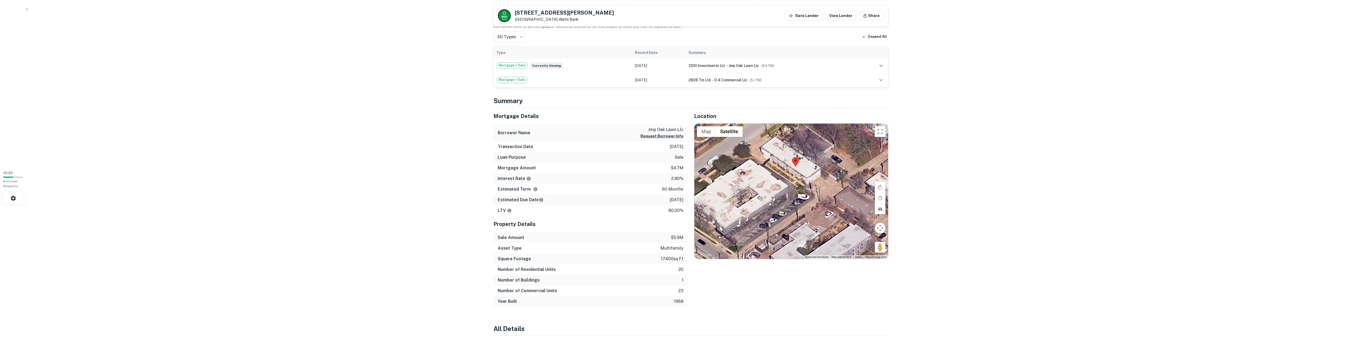
drag, startPoint x: 810, startPoint y: 189, endPoint x: 760, endPoint y: 210, distance: 54.5
click at [598, 212] on div at bounding box center [792, 190] width 194 height 135
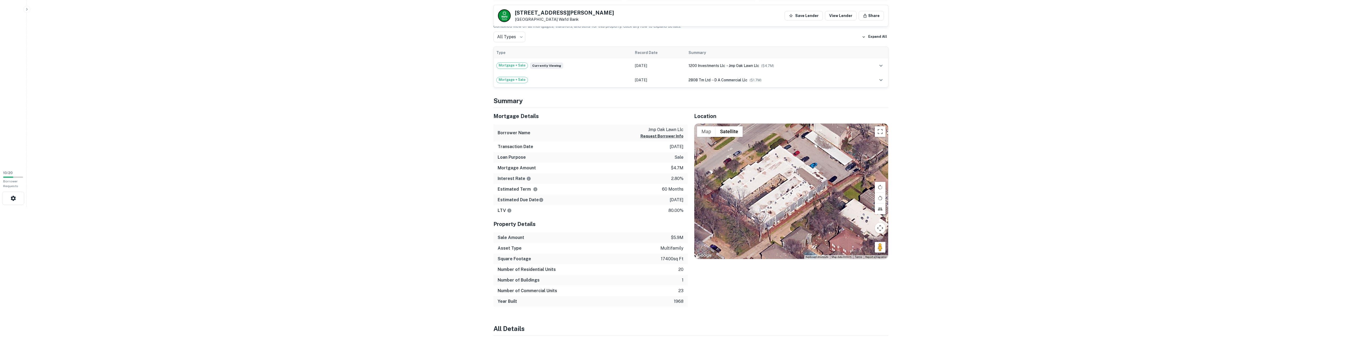
drag, startPoint x: 775, startPoint y: 200, endPoint x: 807, endPoint y: 226, distance: 41.2
click at [598, 226] on div at bounding box center [792, 190] width 194 height 135
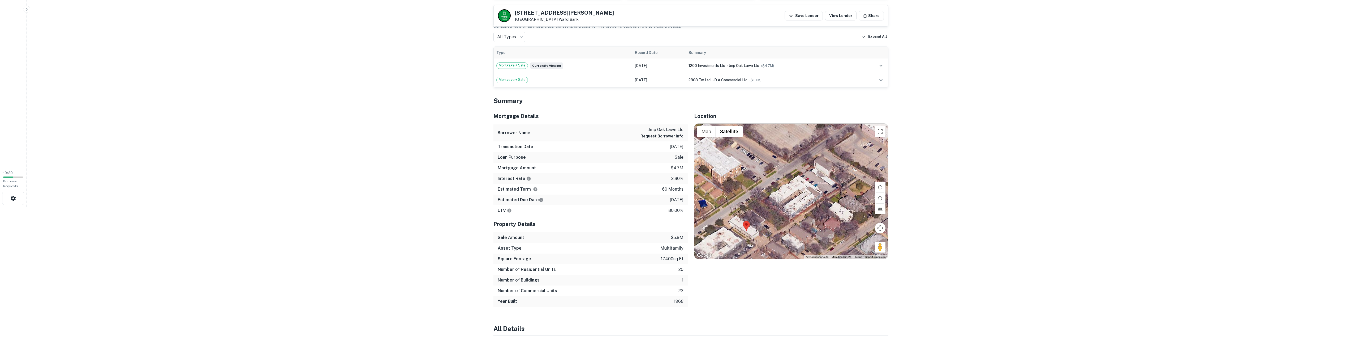
drag, startPoint x: 783, startPoint y: 218, endPoint x: 811, endPoint y: 202, distance: 31.6
click at [598, 202] on div at bounding box center [792, 190] width 194 height 135
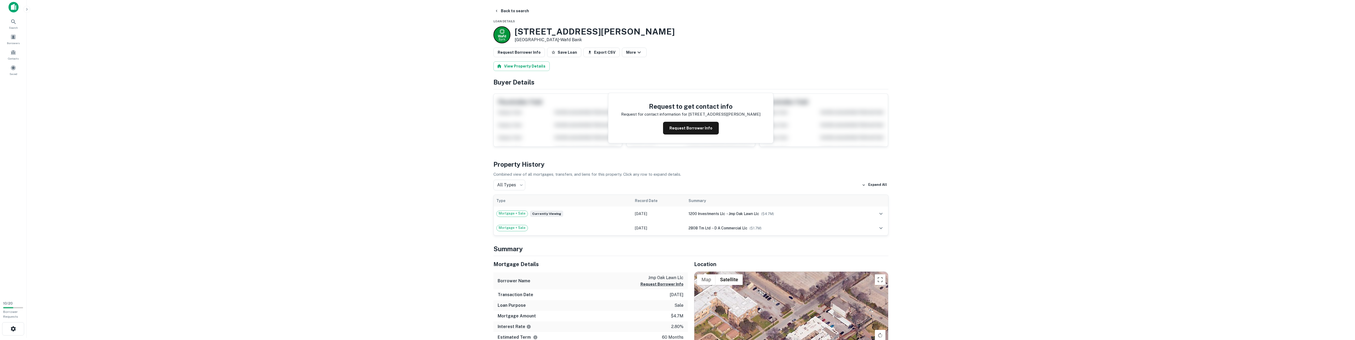
scroll to position [0, 0]
click at [598, 126] on button "Request Borrower Info" at bounding box center [691, 130] width 56 height 13
